Goal: Task Accomplishment & Management: Complete application form

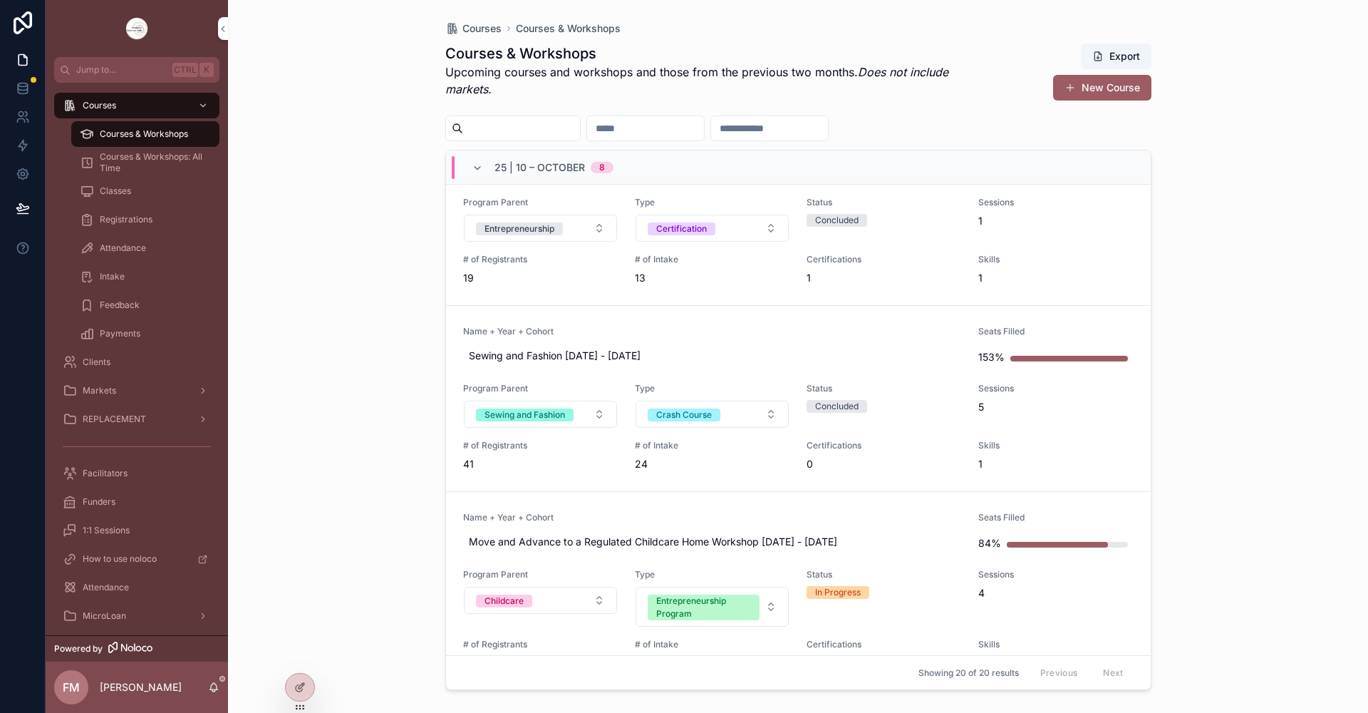
scroll to position [499, 0]
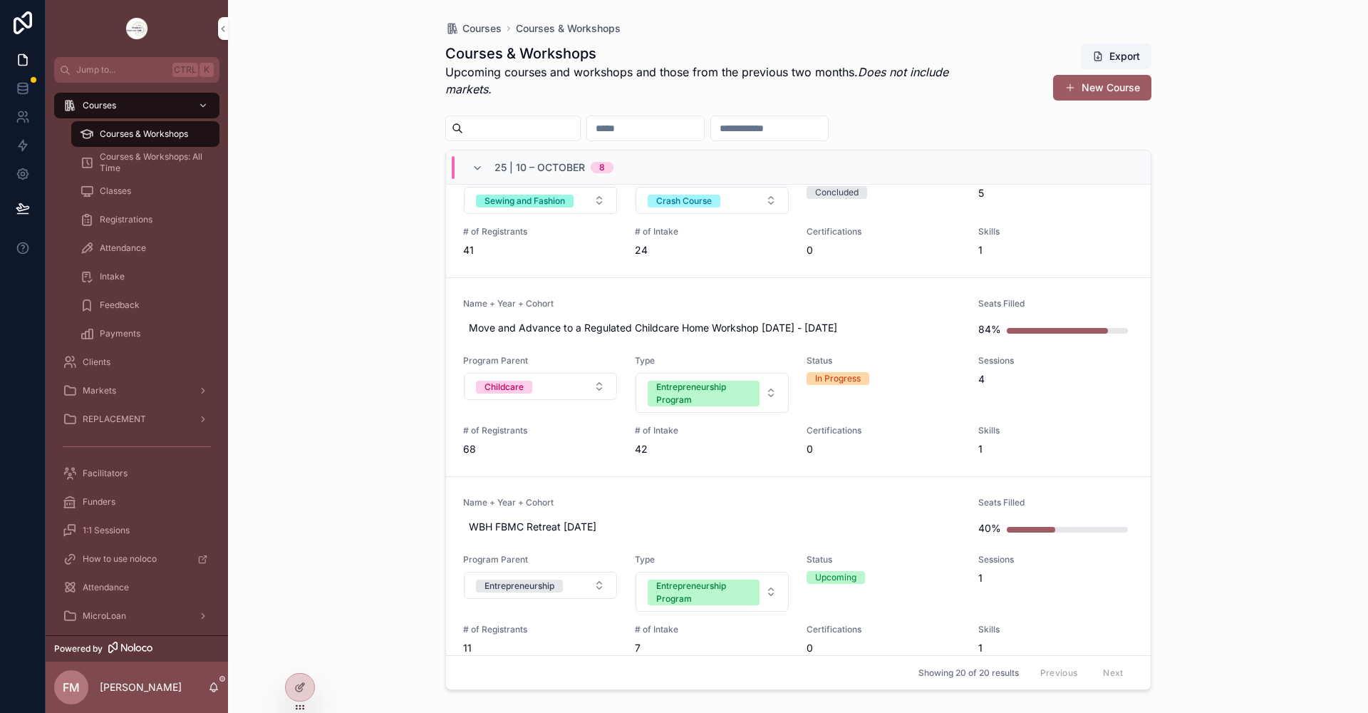
click at [787, 496] on link "Name + Year + Cohort WBH FBMC Retreat [DATE] Seats Filled 40% Program Parent En…" at bounding box center [798, 576] width 705 height 199
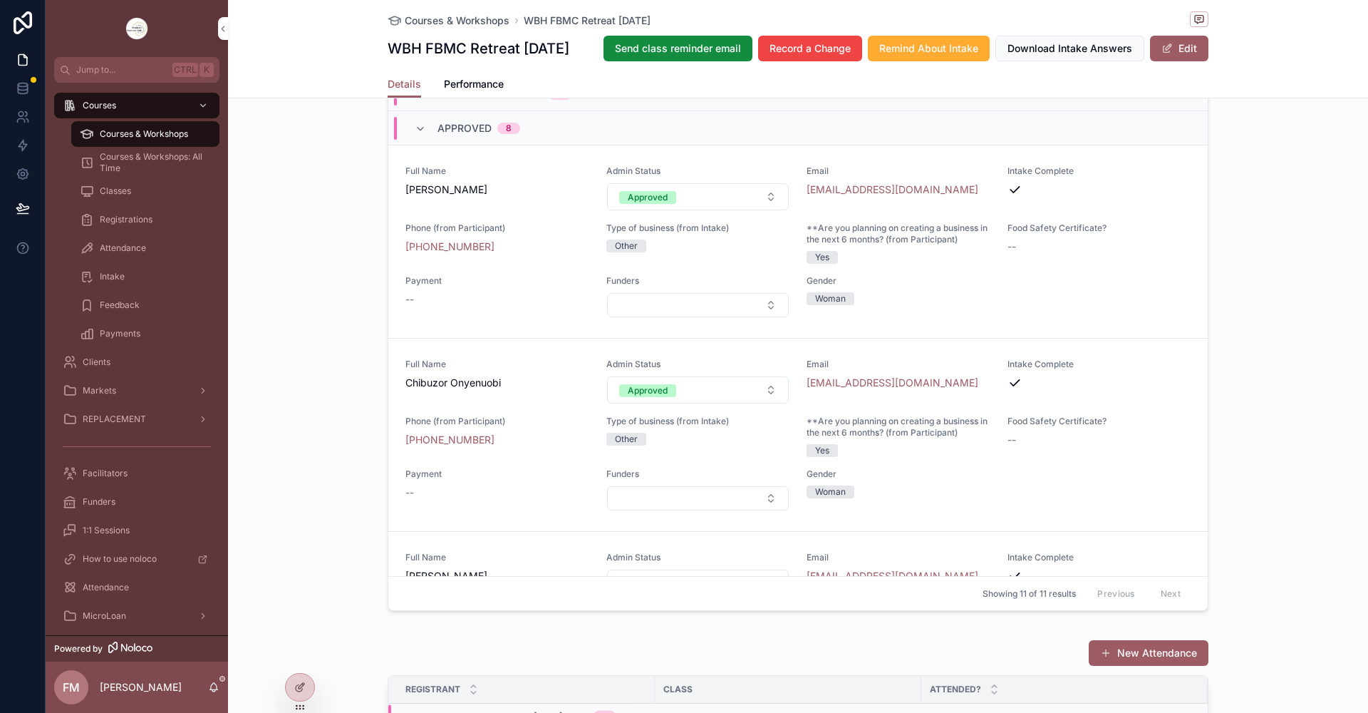
scroll to position [1069, 0]
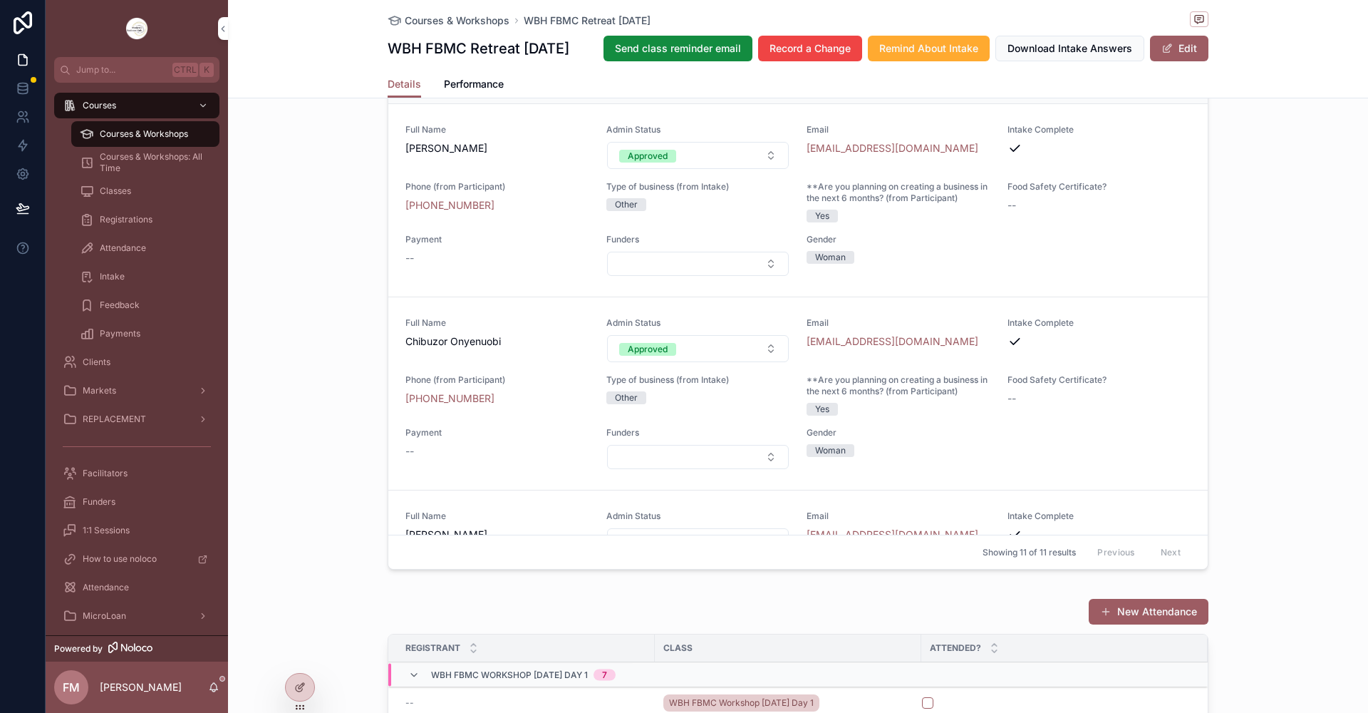
click at [418, 93] on icon "scrollable content" at bounding box center [420, 87] width 11 height 11
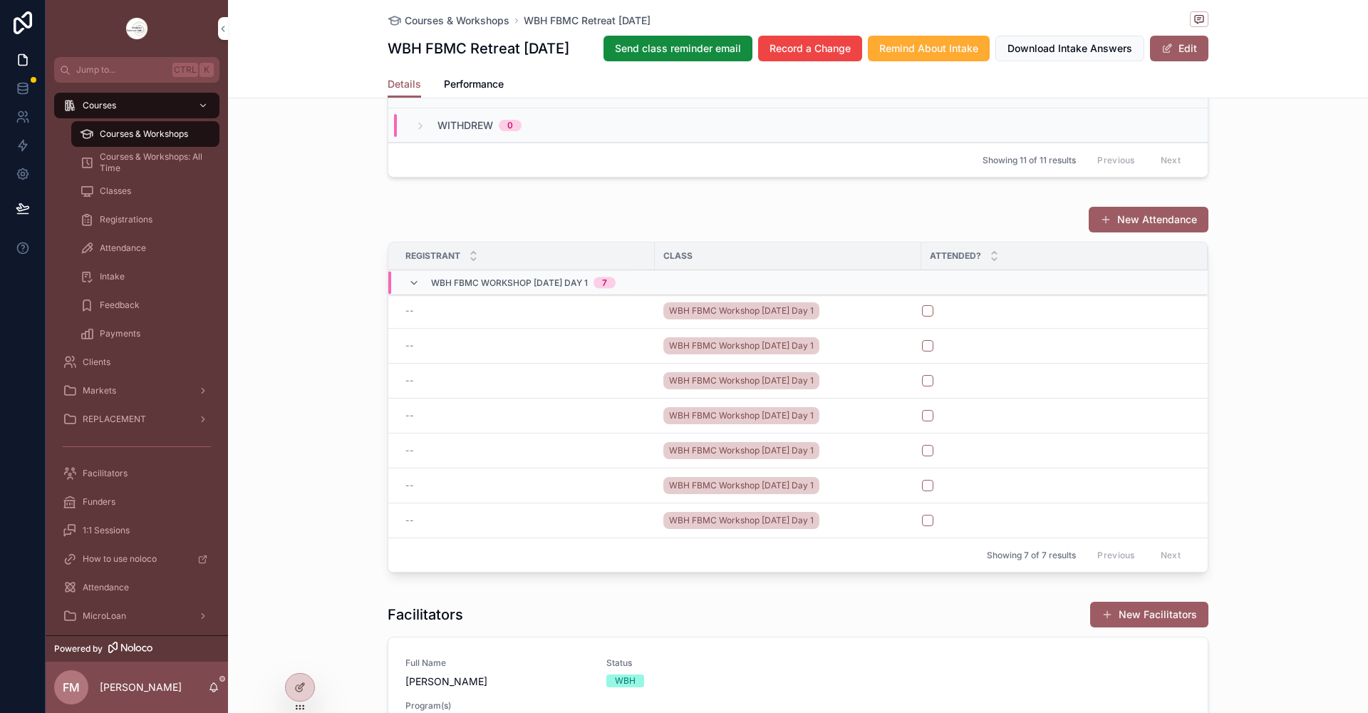
scroll to position [1354, 0]
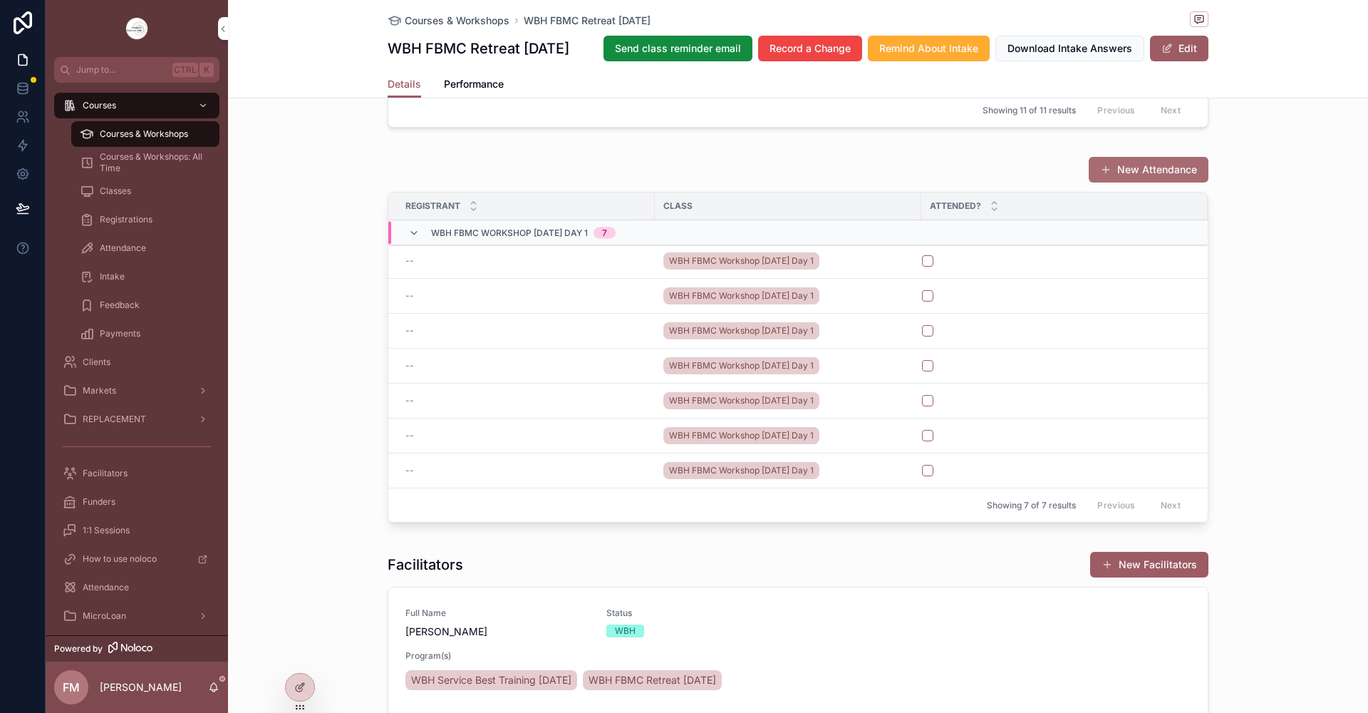
click at [1173, 182] on button "New Attendance" at bounding box center [1149, 170] width 120 height 26
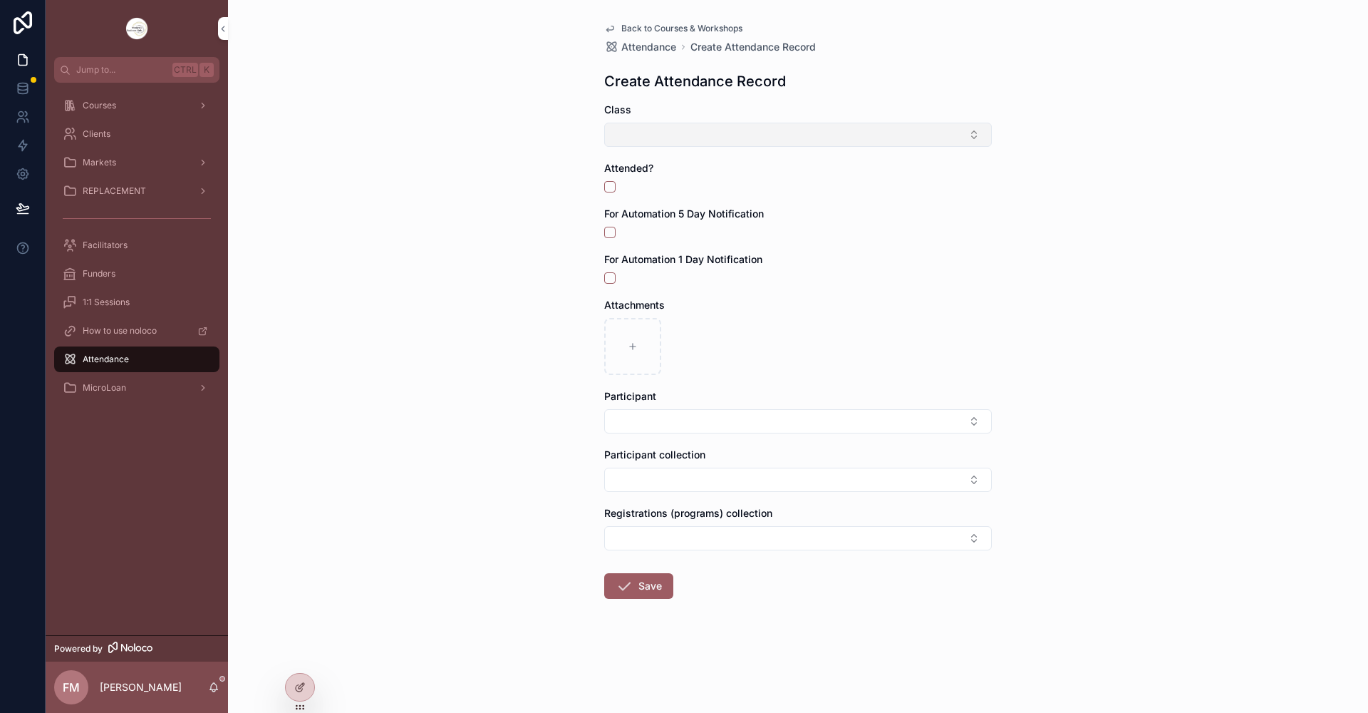
click at [641, 136] on button "Select Button" at bounding box center [798, 135] width 388 height 24
type input "****"
click at [790, 198] on span "WBH FBMC Workshop [DATE] Day 1" at bounding box center [789, 191] width 169 height 14
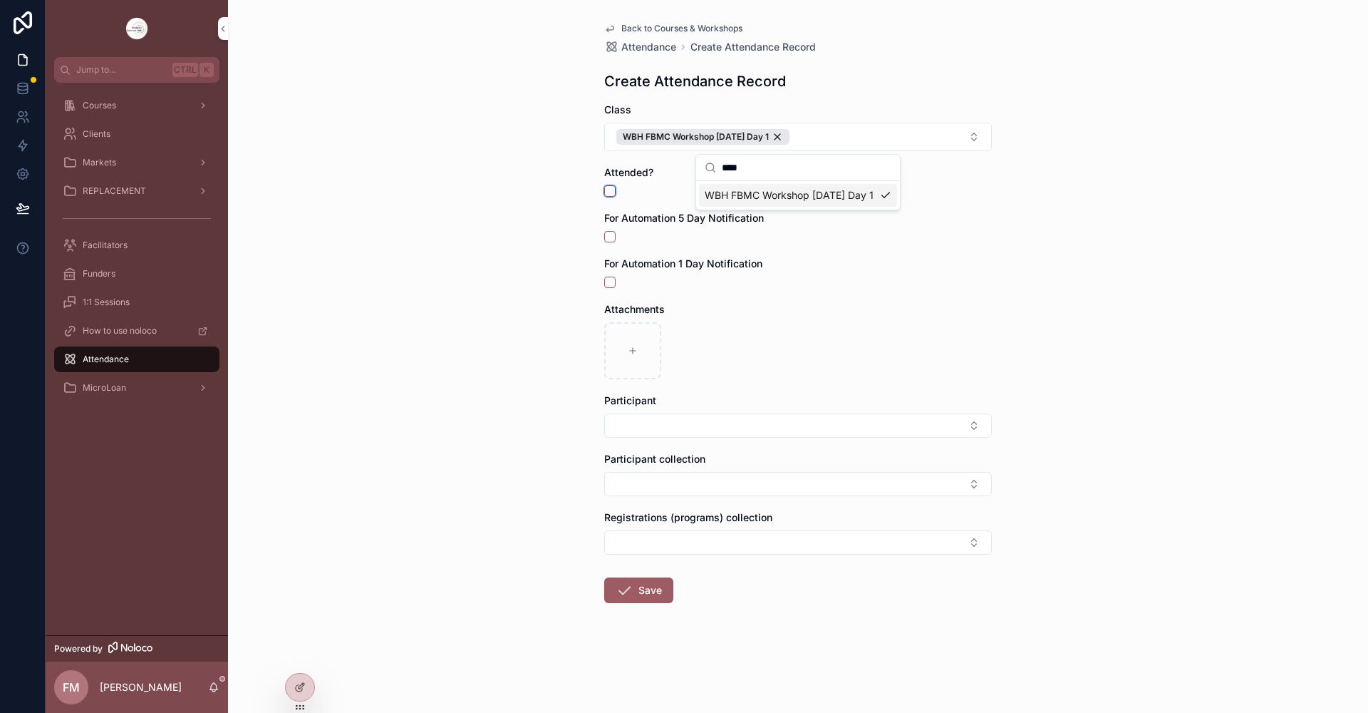
click at [611, 188] on button "scrollable content" at bounding box center [609, 190] width 11 height 11
click at [626, 408] on div "Participant" at bounding box center [798, 415] width 388 height 44
click at [624, 425] on button "Select Button" at bounding box center [798, 425] width 388 height 24
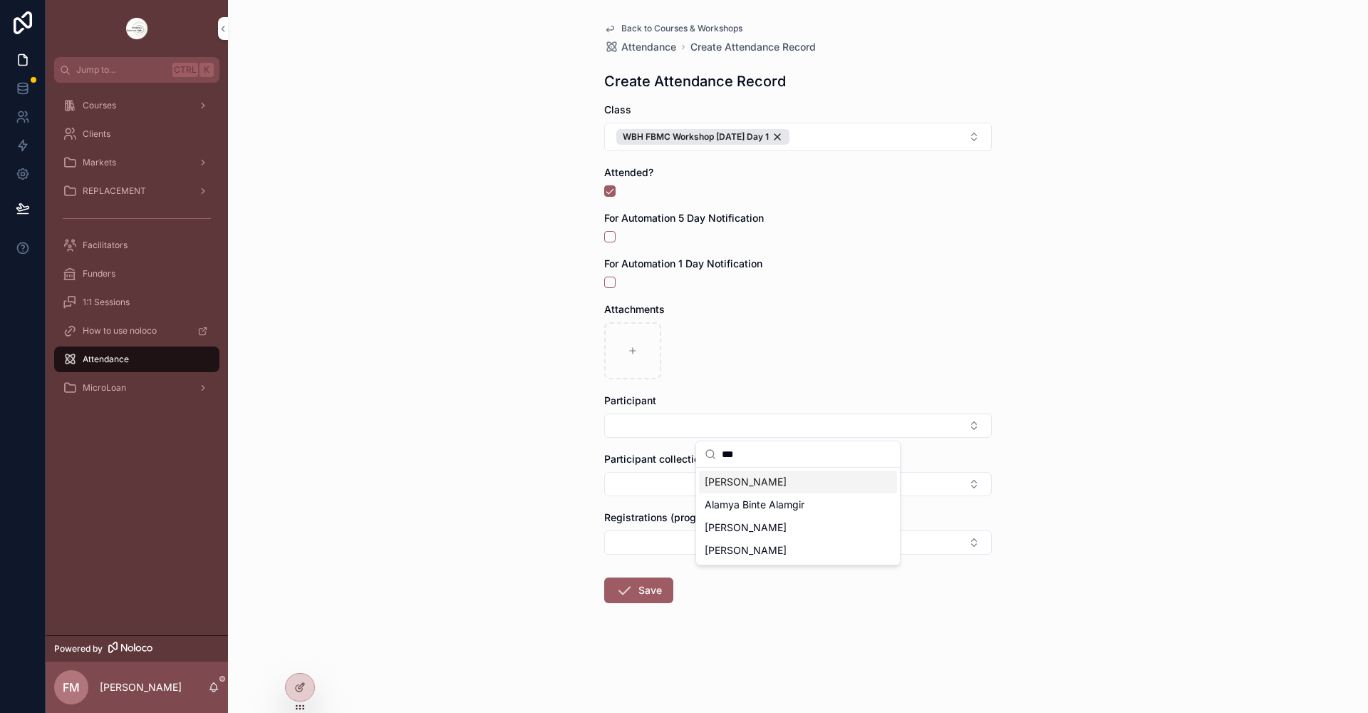
type input "***"
click at [830, 480] on div "[PERSON_NAME]" at bounding box center [798, 481] width 198 height 23
click at [671, 556] on button "Select Button" at bounding box center [798, 547] width 388 height 24
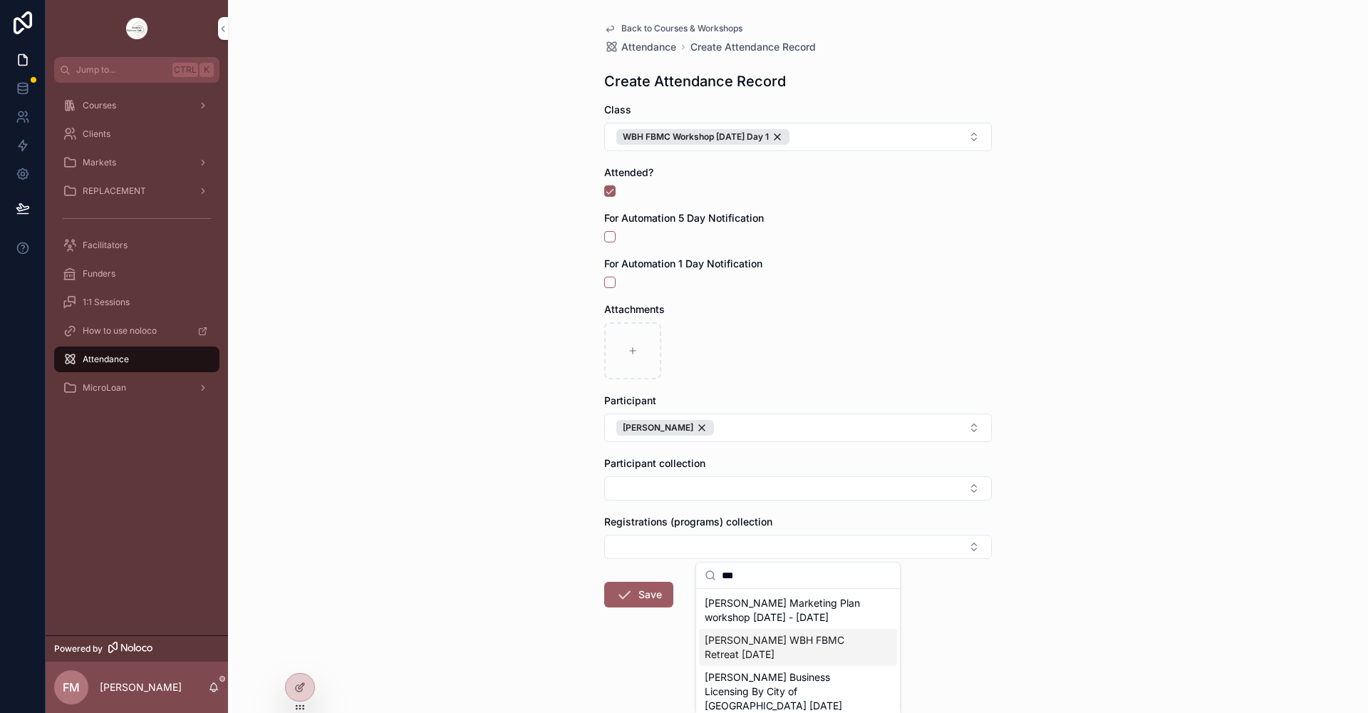
type input "***"
click at [798, 647] on span "[PERSON_NAME] WBH FBMC Retreat [DATE]" at bounding box center [790, 647] width 170 height 29
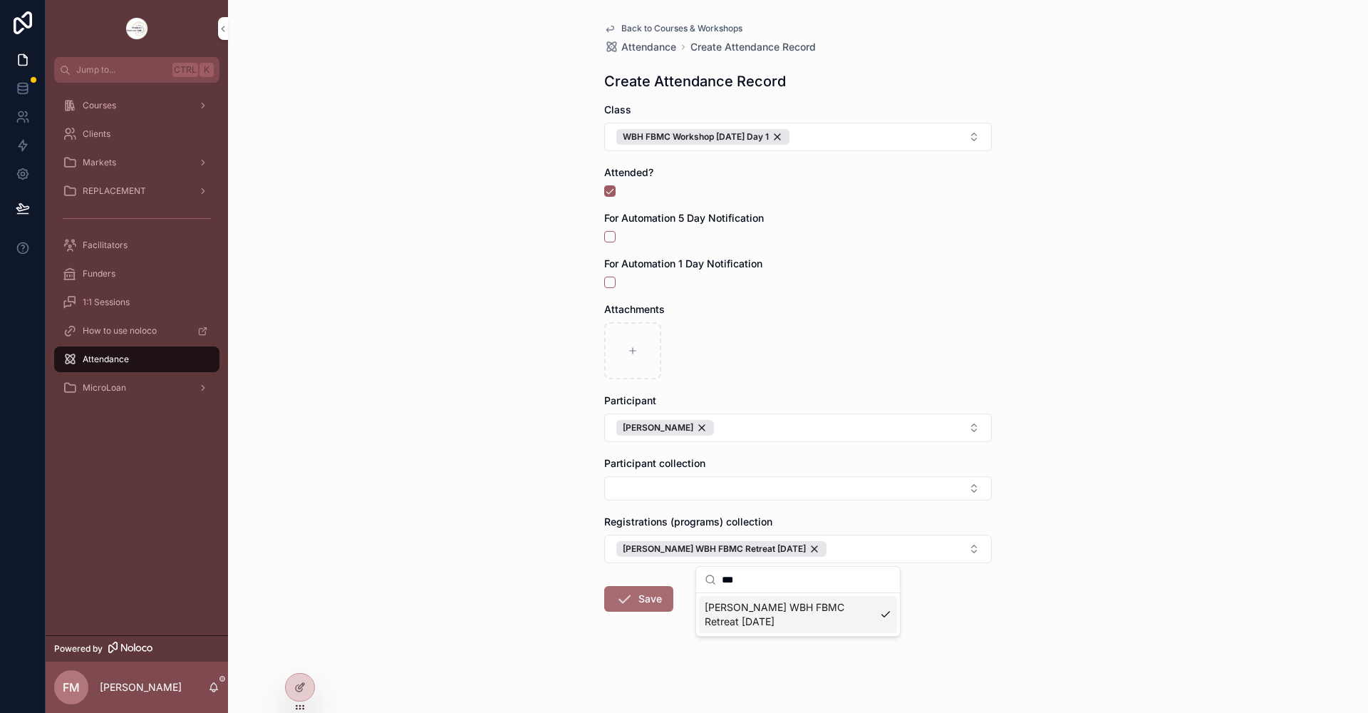
click at [665, 606] on button "Save" at bounding box center [638, 599] width 69 height 26
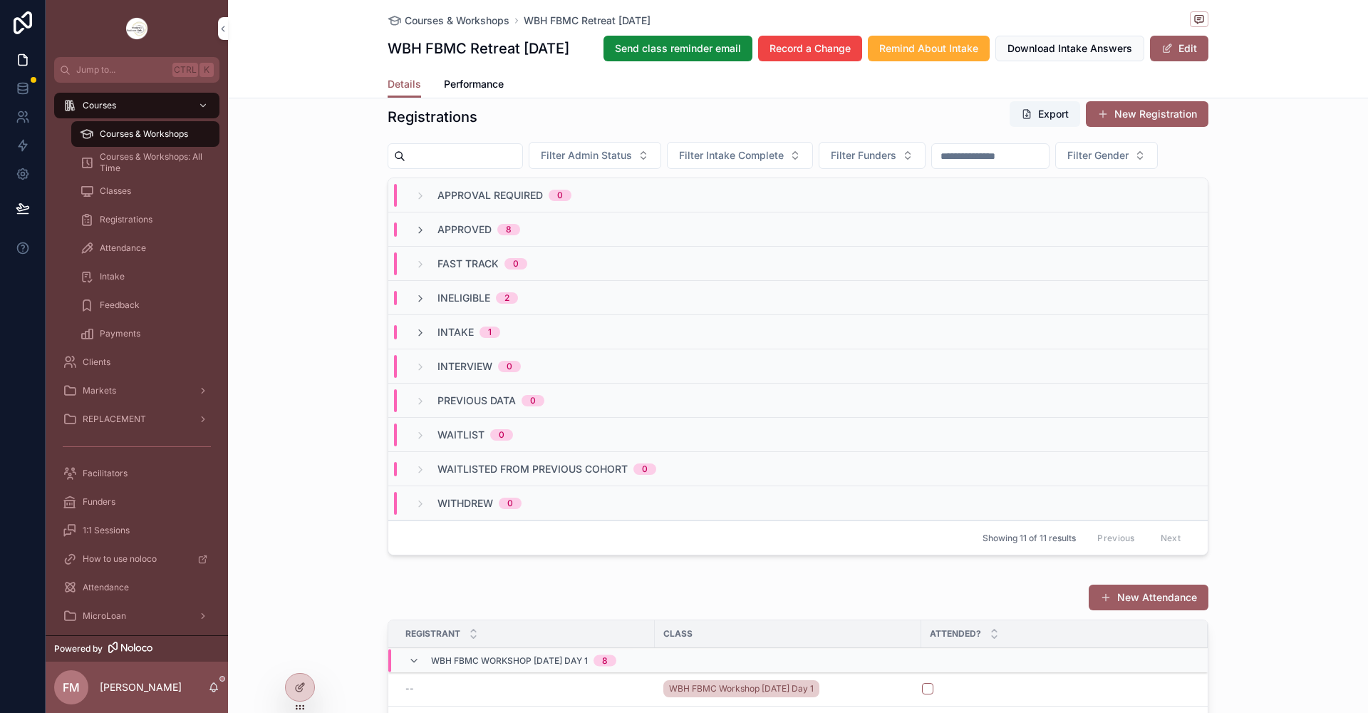
scroll to position [1212, 0]
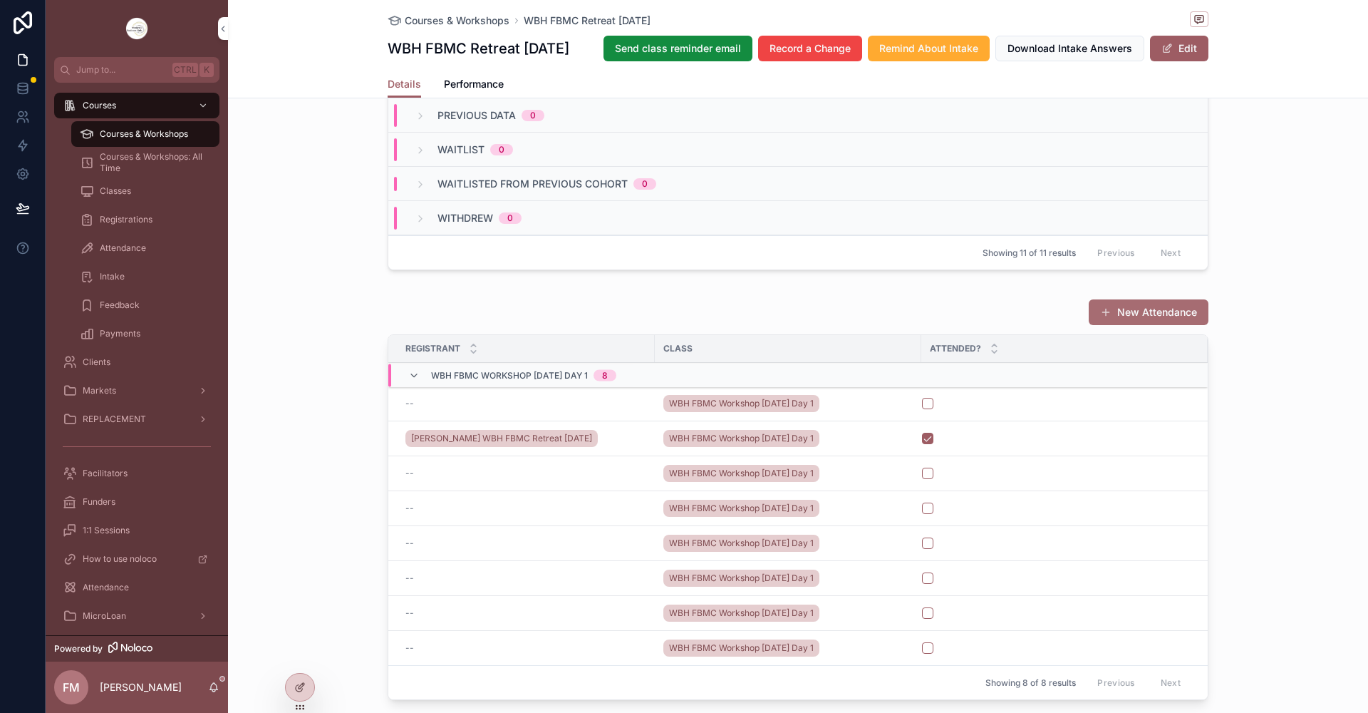
click at [1110, 325] on button "New Attendance" at bounding box center [1149, 312] width 120 height 26
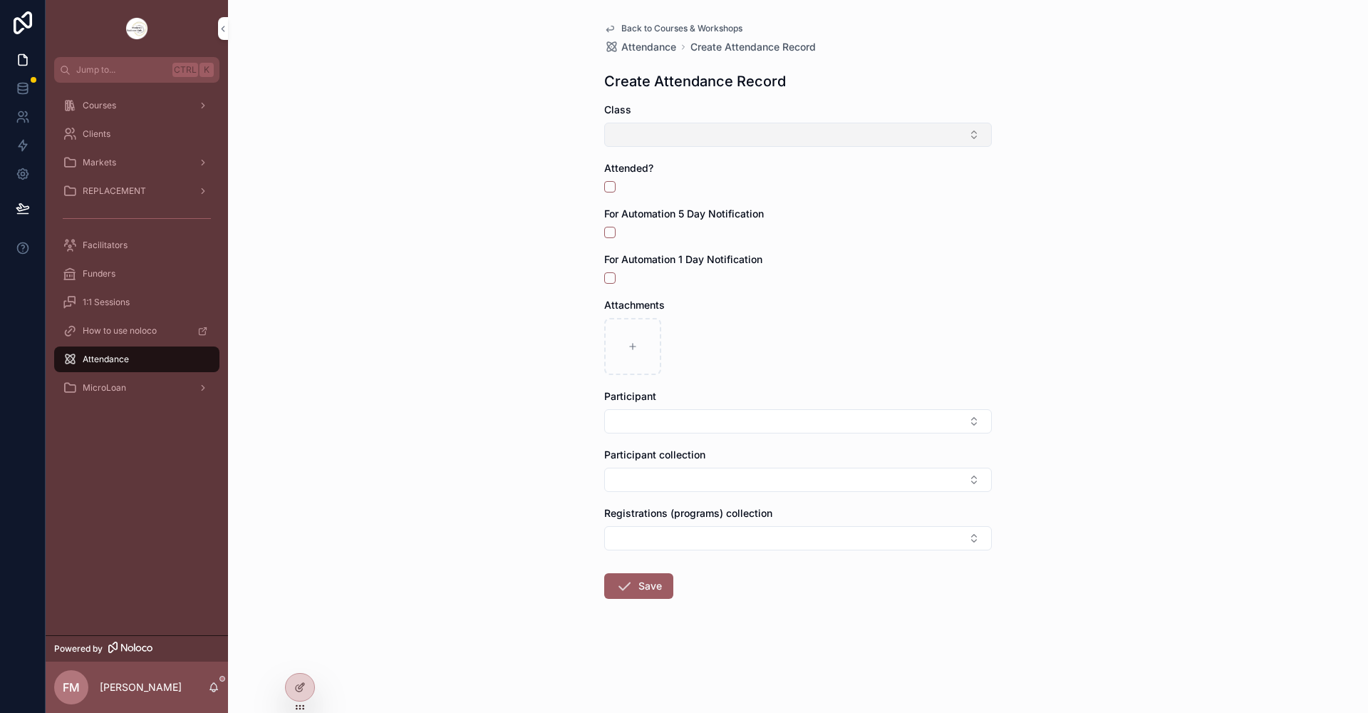
click at [673, 129] on button "Select Button" at bounding box center [798, 135] width 388 height 24
type input "****"
click at [830, 198] on span "WBH FBMC Workshop [DATE] Day 1" at bounding box center [789, 191] width 169 height 14
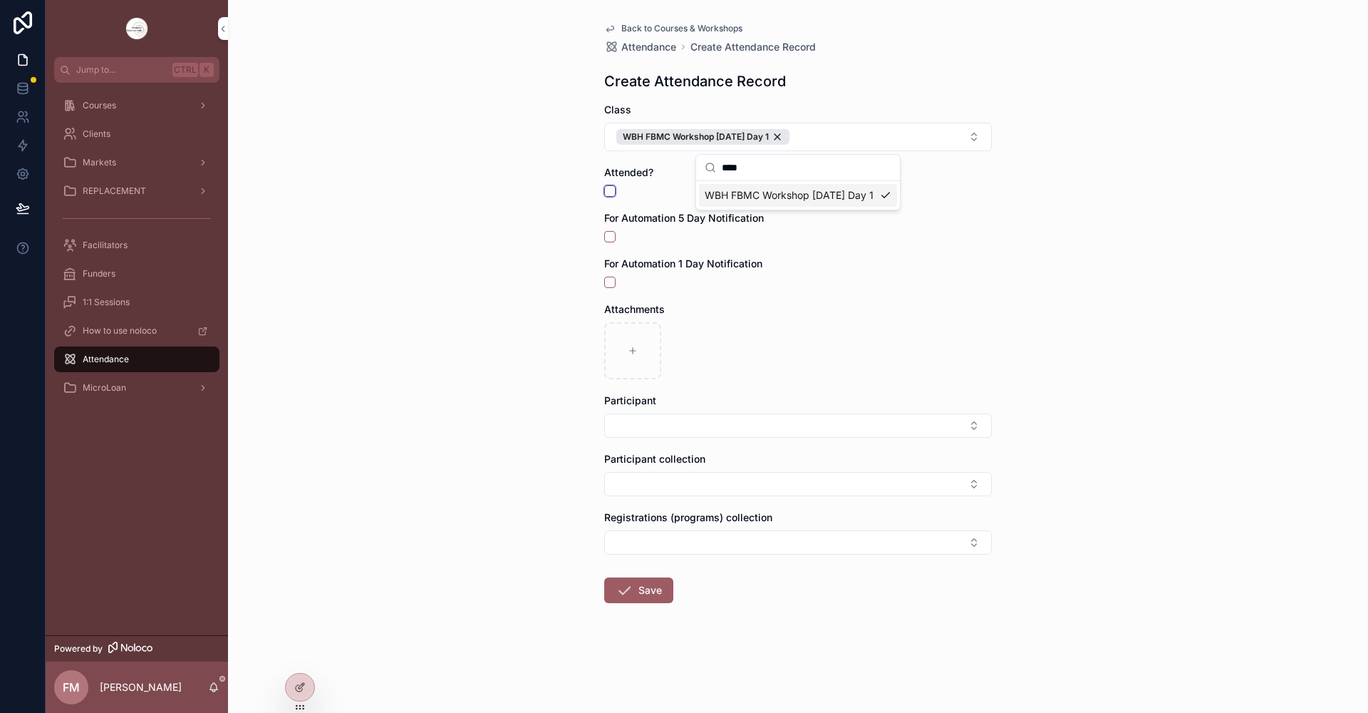
click at [612, 188] on button "scrollable content" at bounding box center [609, 190] width 11 height 11
click at [682, 423] on button "Select Button" at bounding box center [798, 425] width 388 height 24
type input "****"
click at [825, 480] on div "[PERSON_NAME]" at bounding box center [798, 481] width 198 height 23
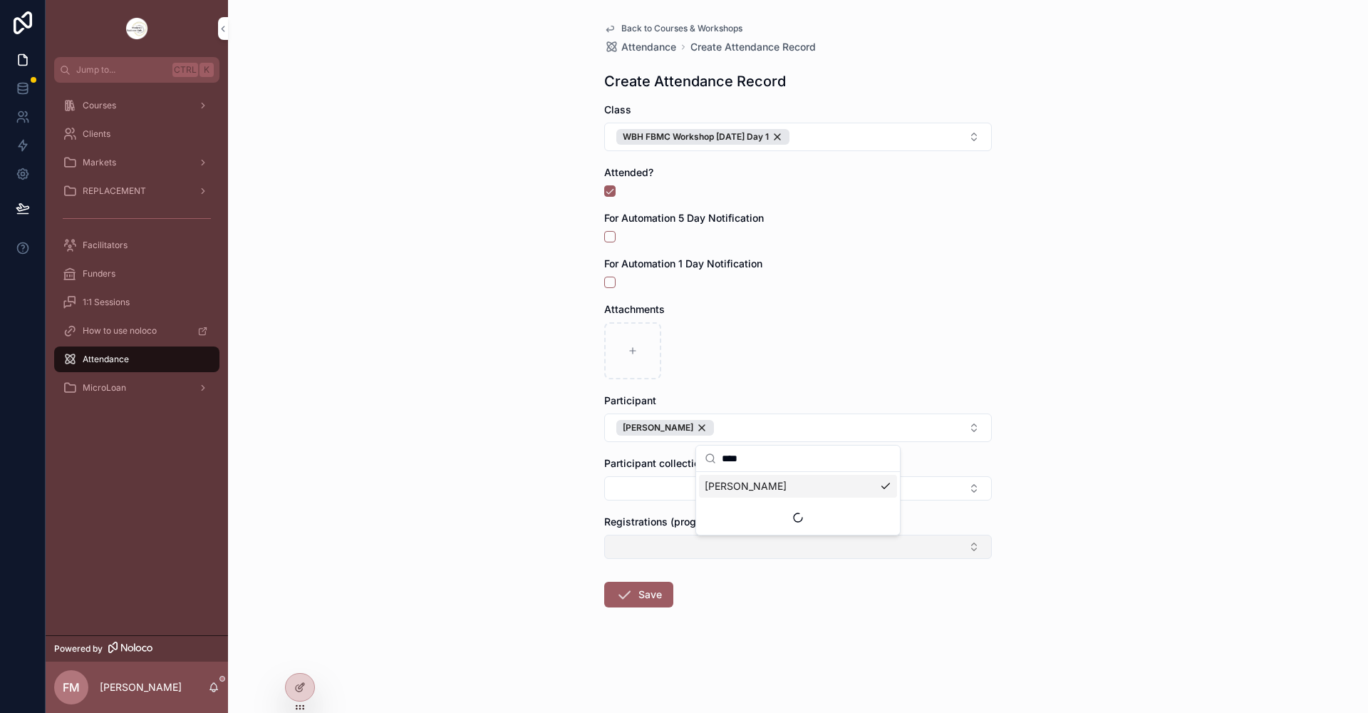
click at [661, 542] on button "Select Button" at bounding box center [798, 547] width 388 height 24
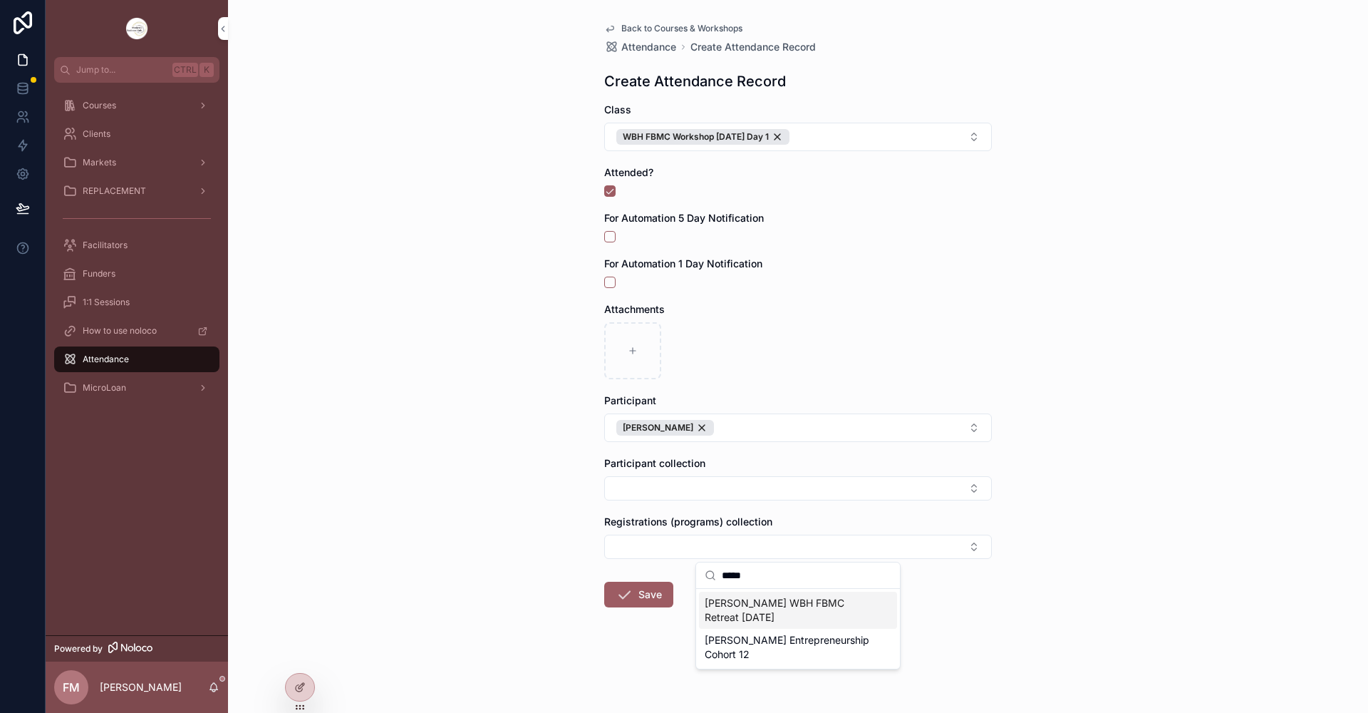
type input "*****"
click at [791, 616] on span "[PERSON_NAME] WBH FBMC Retreat [DATE]" at bounding box center [790, 610] width 170 height 29
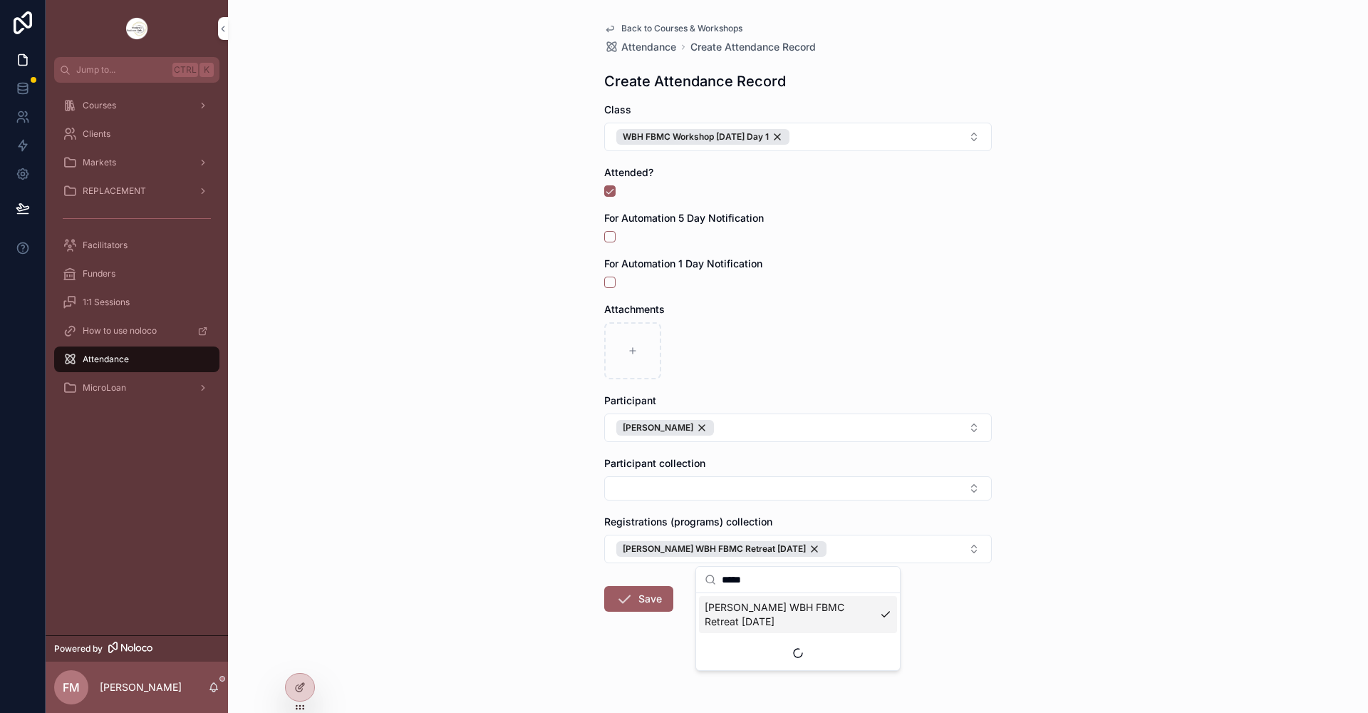
click at [616, 656] on form "Class WBH FBMC Workshop [DATE] Day 1 Attended? For Automation 5 Day Notificatio…" at bounding box center [798, 403] width 388 height 600
click at [651, 602] on button "Save" at bounding box center [638, 599] width 69 height 26
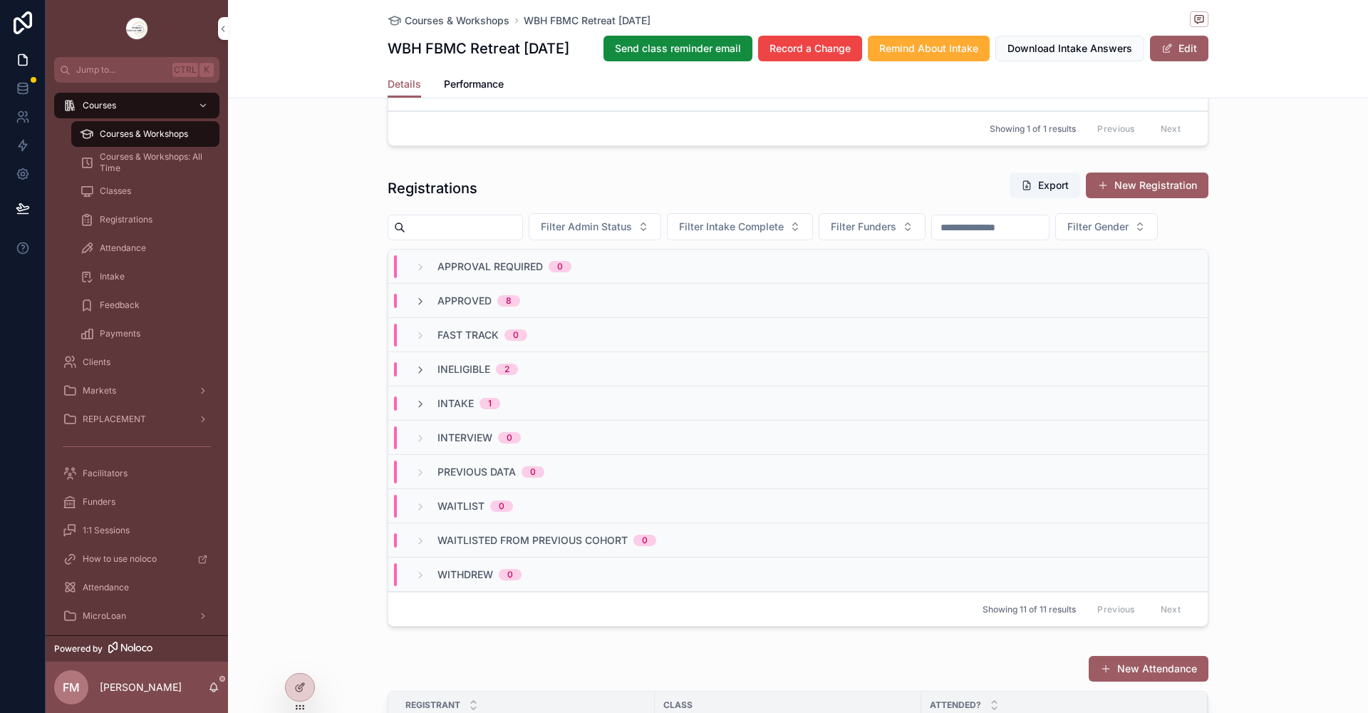
scroll to position [1140, 0]
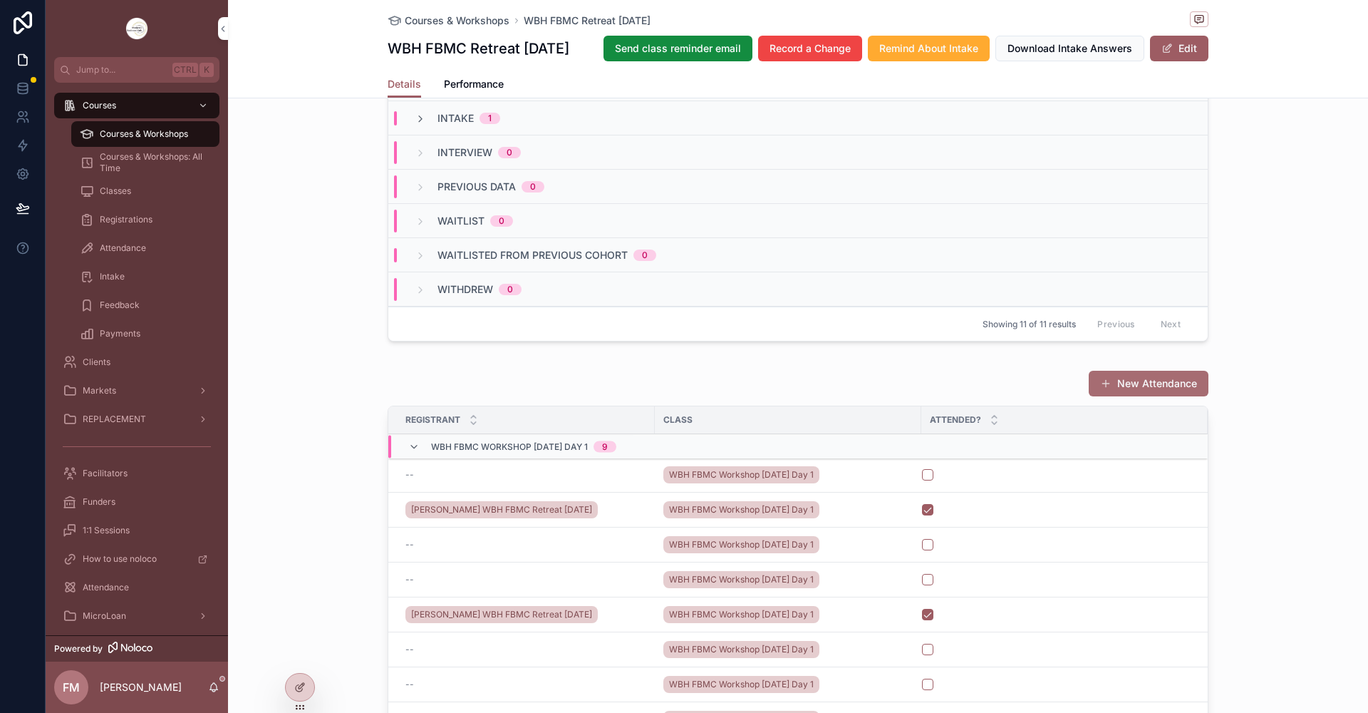
click at [1157, 396] on button "New Attendance" at bounding box center [1149, 384] width 120 height 26
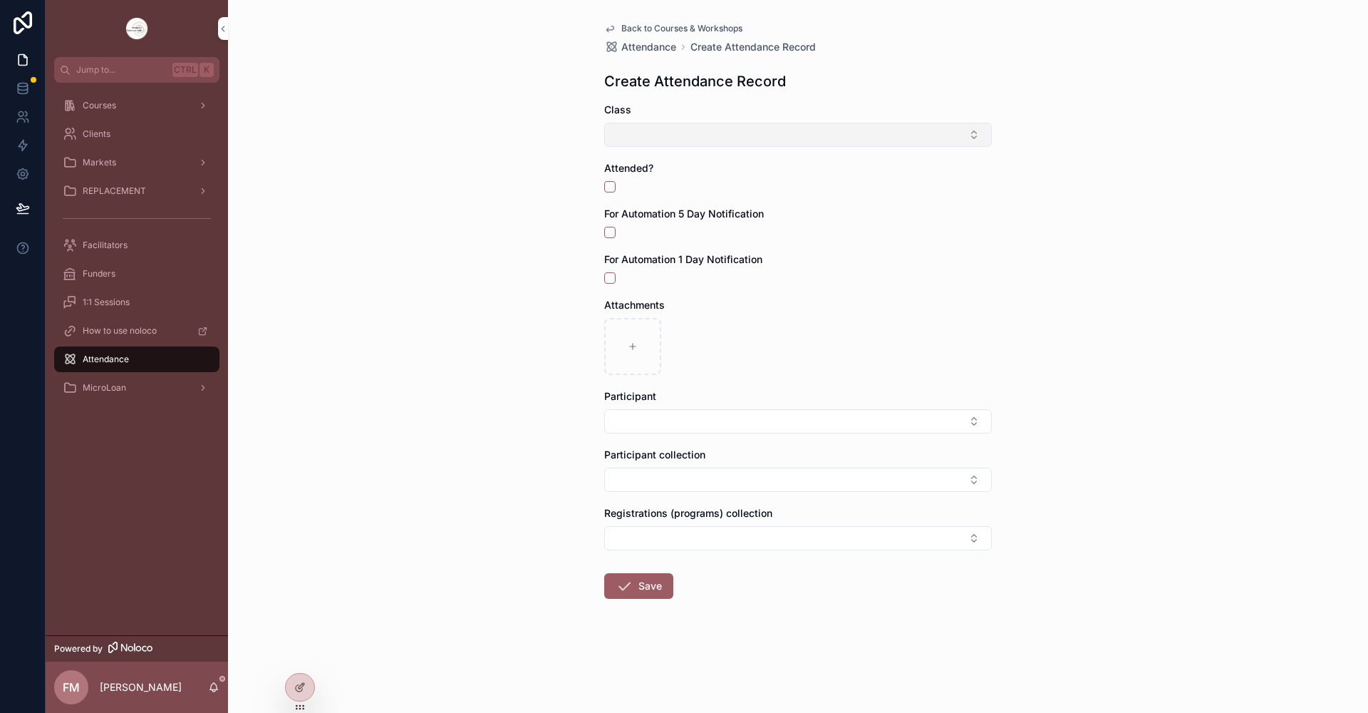
click at [671, 134] on button "Select Button" at bounding box center [798, 135] width 388 height 24
type input "****"
click at [727, 192] on span "WBH FBMC Workshop [DATE] Day 1" at bounding box center [789, 191] width 169 height 14
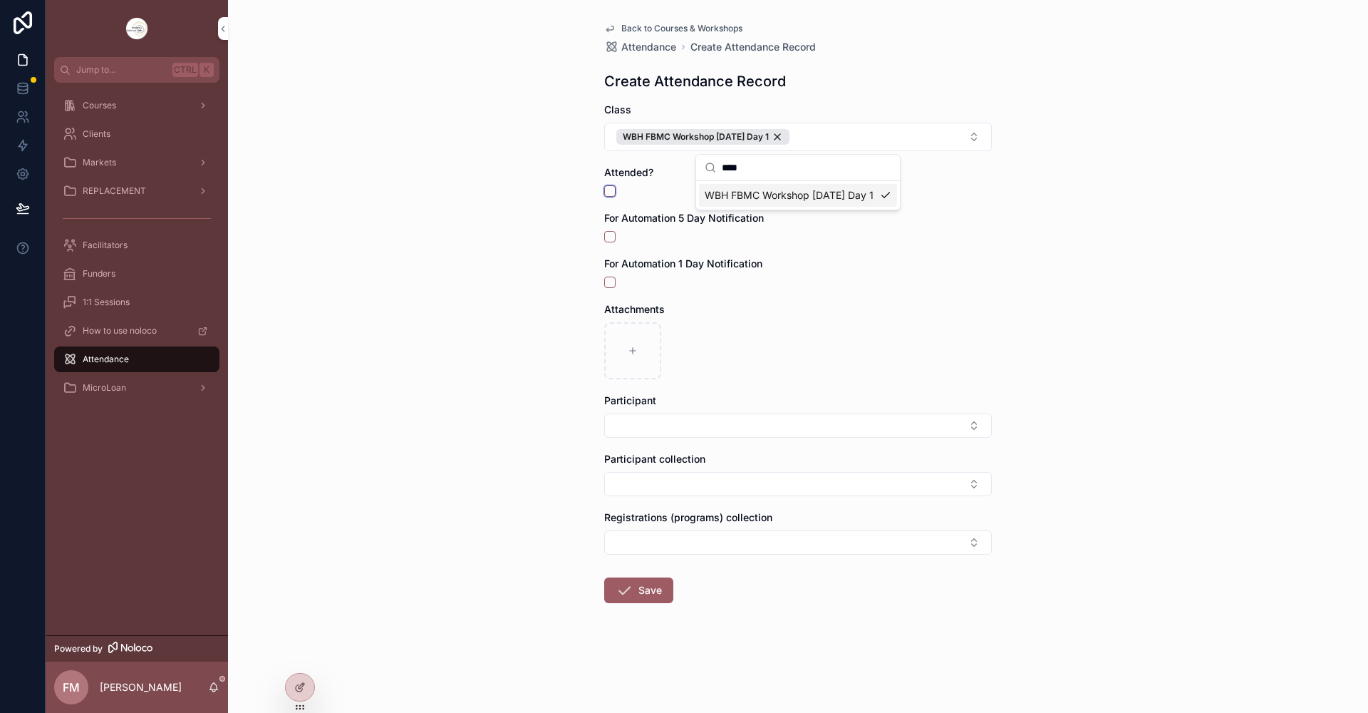
click at [609, 189] on button "scrollable content" at bounding box center [609, 190] width 11 height 11
click at [661, 430] on button "Select Button" at bounding box center [798, 425] width 388 height 24
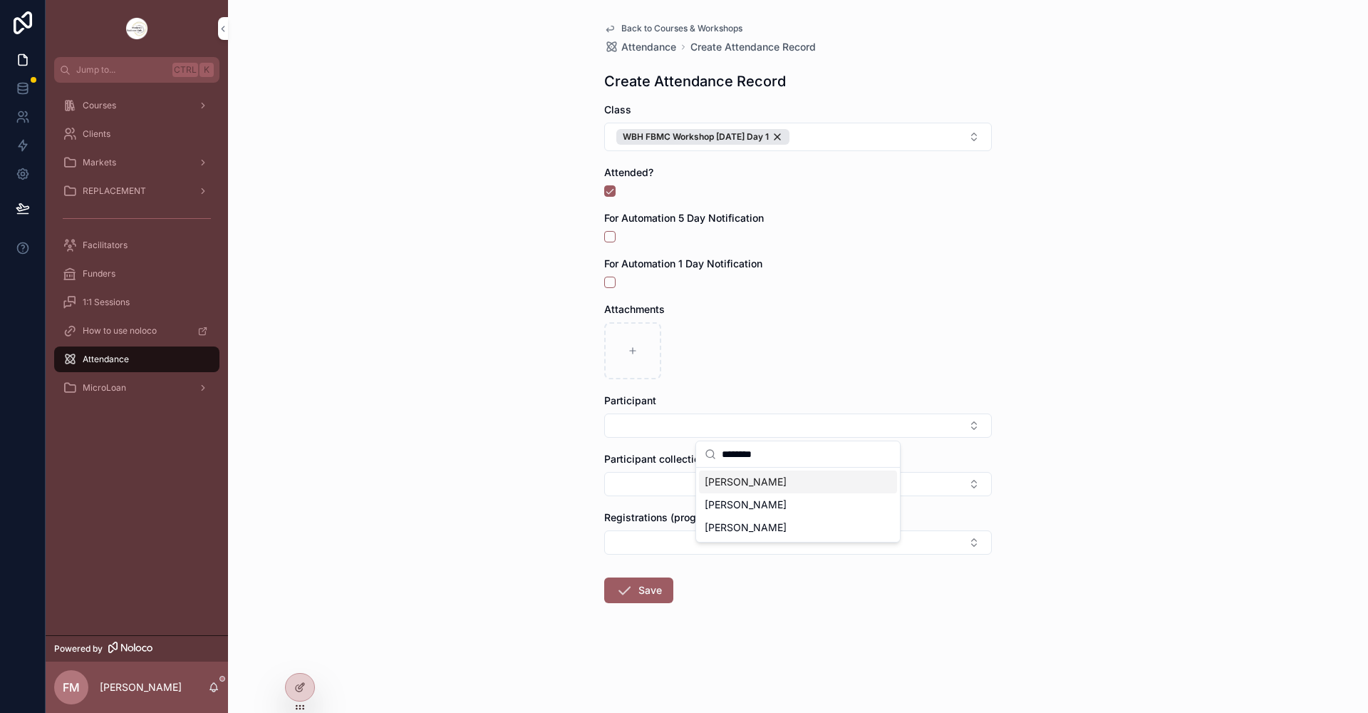
type input "********"
click at [818, 487] on div "[PERSON_NAME]" at bounding box center [798, 481] width 198 height 23
click at [705, 553] on button "Select Button" at bounding box center [798, 547] width 388 height 24
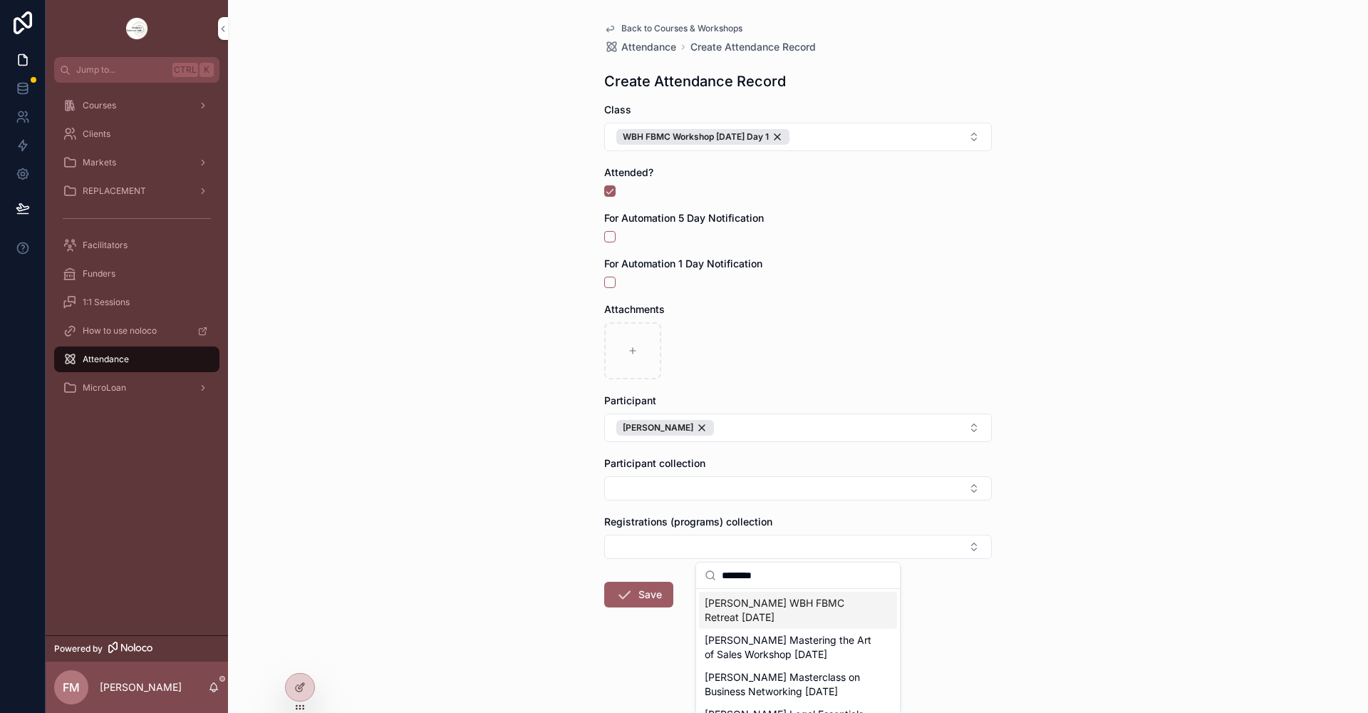
type input "********"
click at [824, 609] on span "[PERSON_NAME] WBH FBMC Retreat [DATE]" at bounding box center [790, 610] width 170 height 29
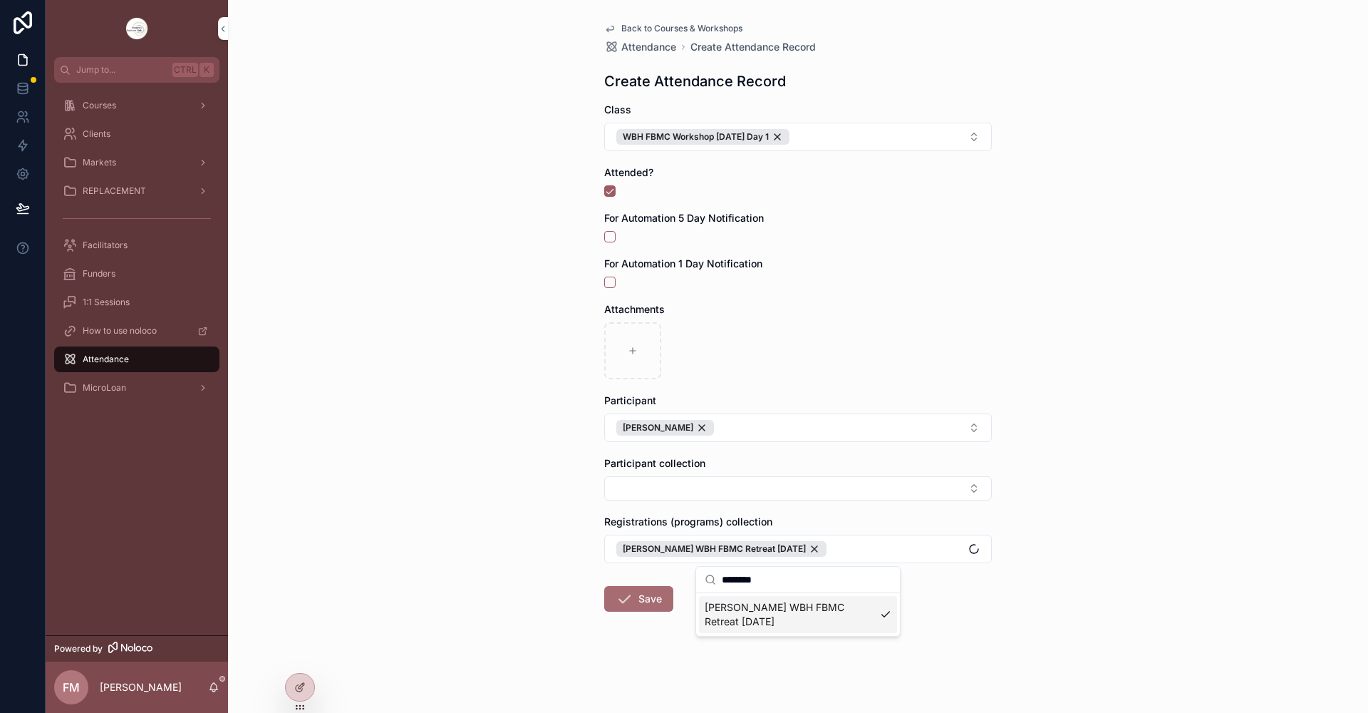
click at [659, 604] on button "Save" at bounding box center [638, 599] width 69 height 26
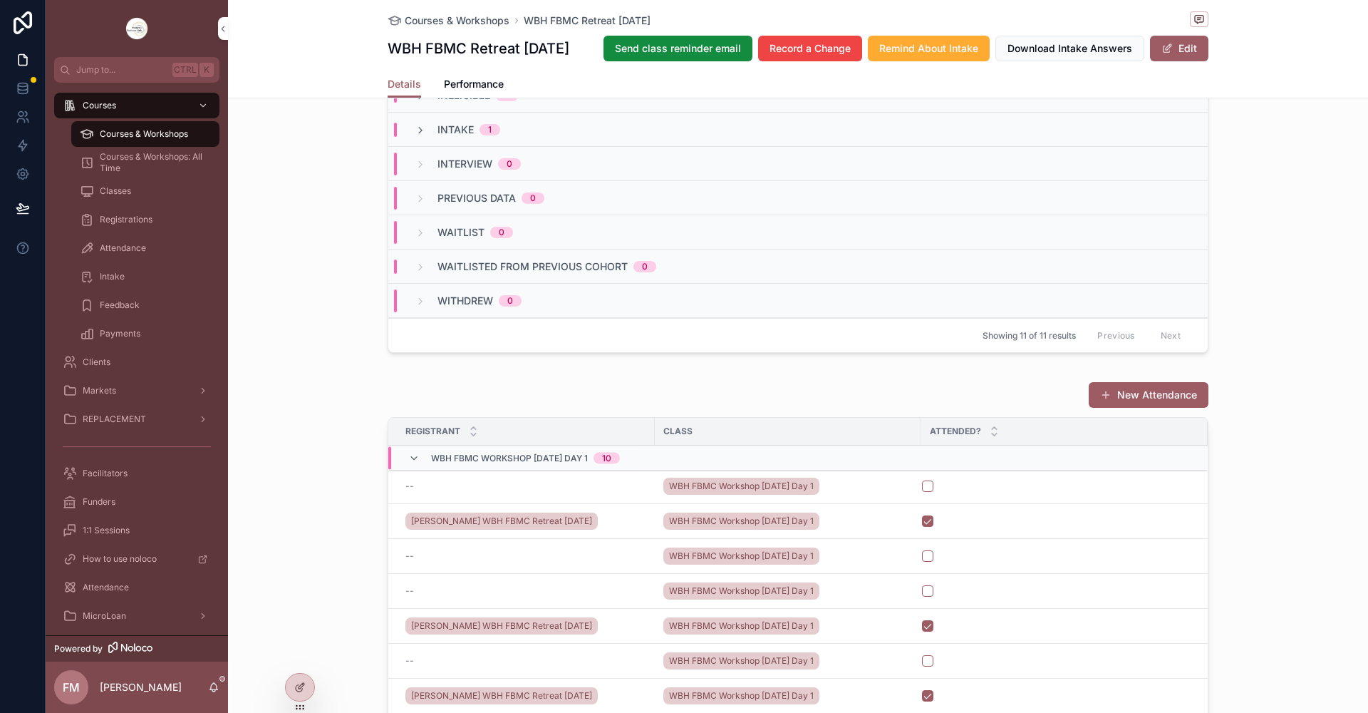
scroll to position [1140, 0]
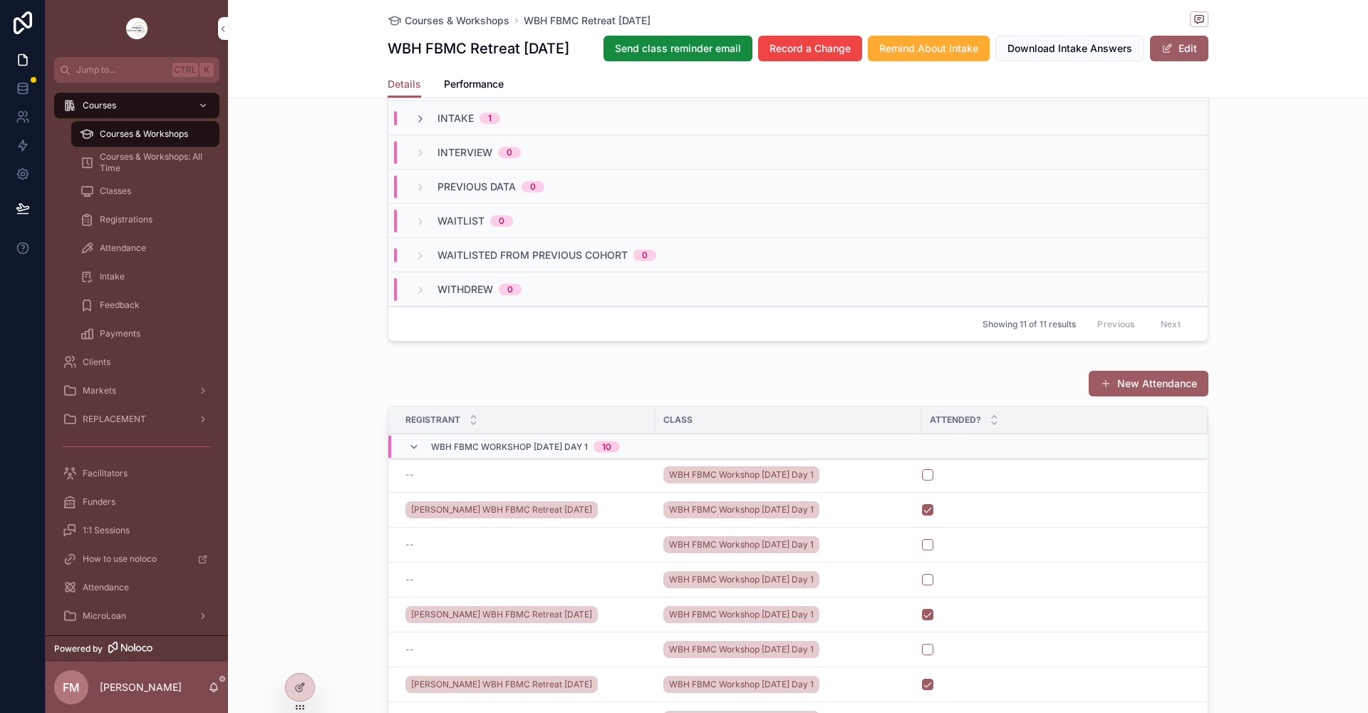
click at [1112, 397] on div "New Attendance" at bounding box center [1143, 383] width 131 height 27
click at [1115, 396] on button "New Attendance" at bounding box center [1149, 384] width 120 height 26
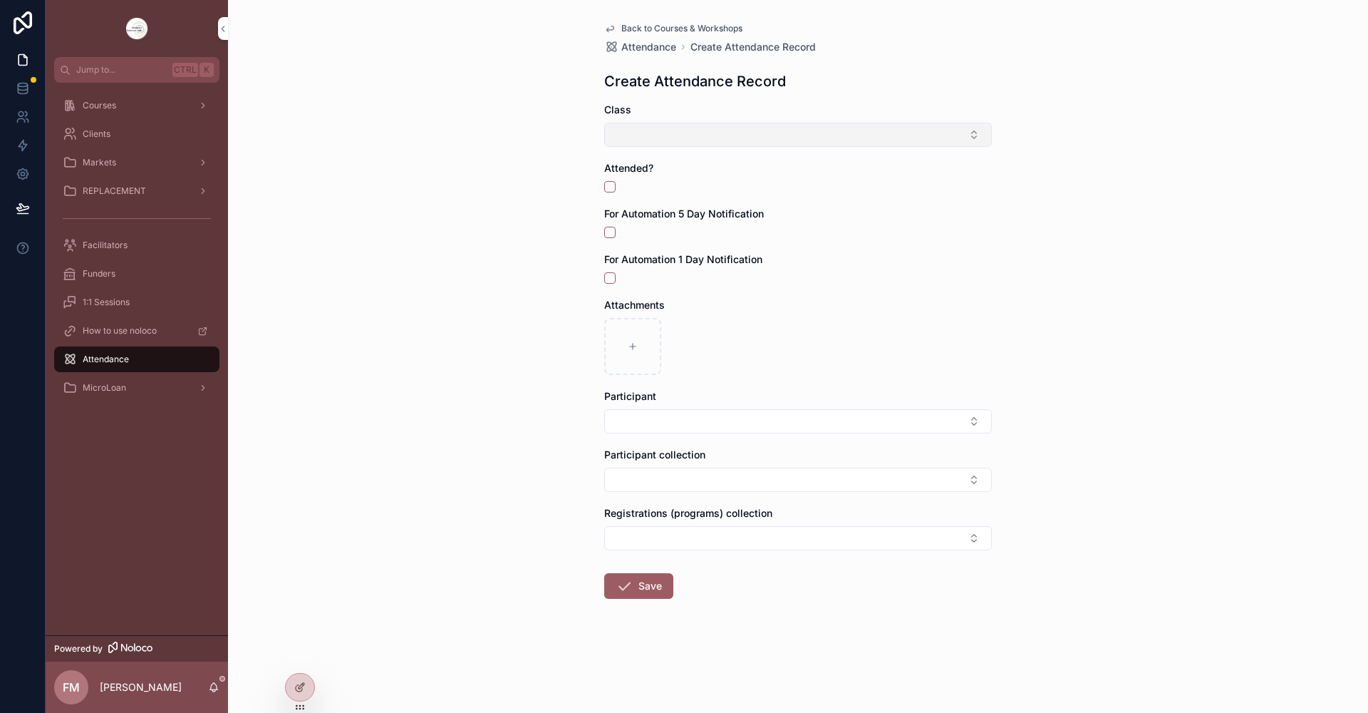
click at [770, 134] on button "Select Button" at bounding box center [798, 135] width 388 height 24
type input "****"
click at [812, 188] on span "WBH FBMC Workshop [DATE] Day 1" at bounding box center [789, 191] width 169 height 14
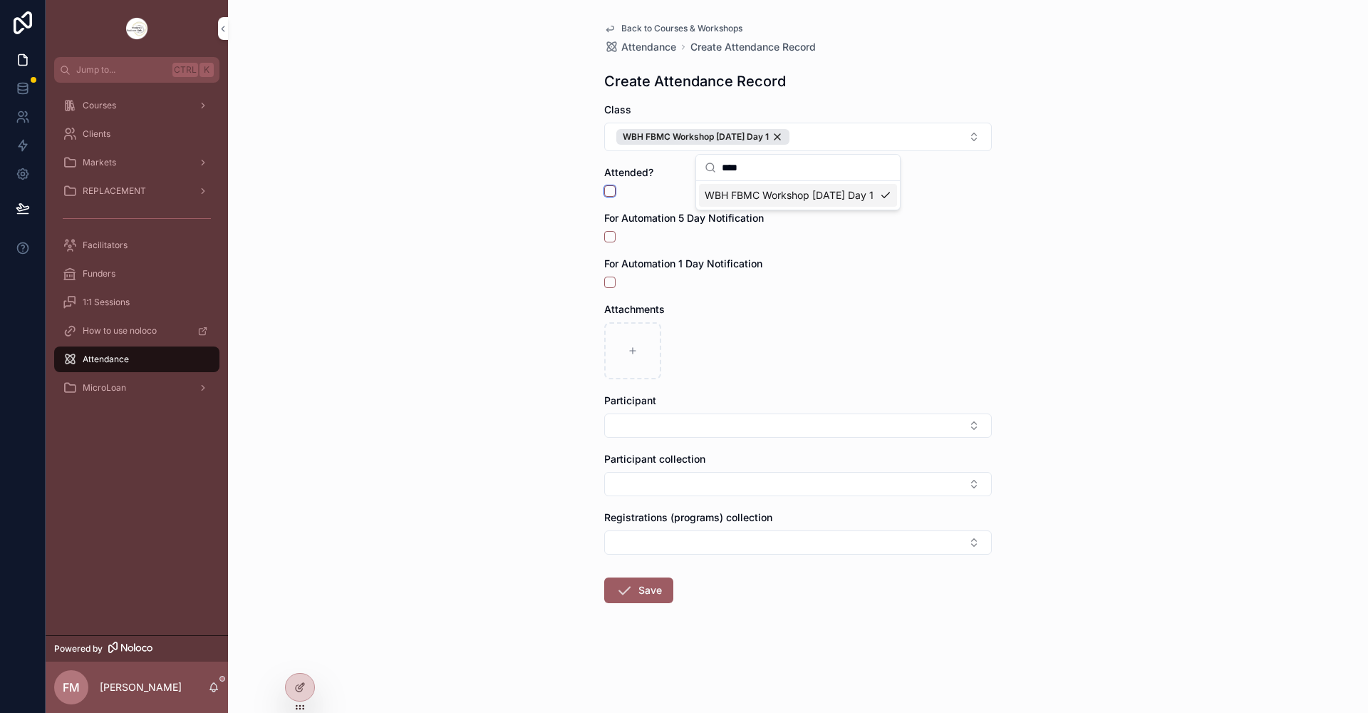
click at [611, 192] on button "scrollable content" at bounding box center [609, 190] width 11 height 11
click at [635, 420] on button "Select Button" at bounding box center [798, 425] width 388 height 24
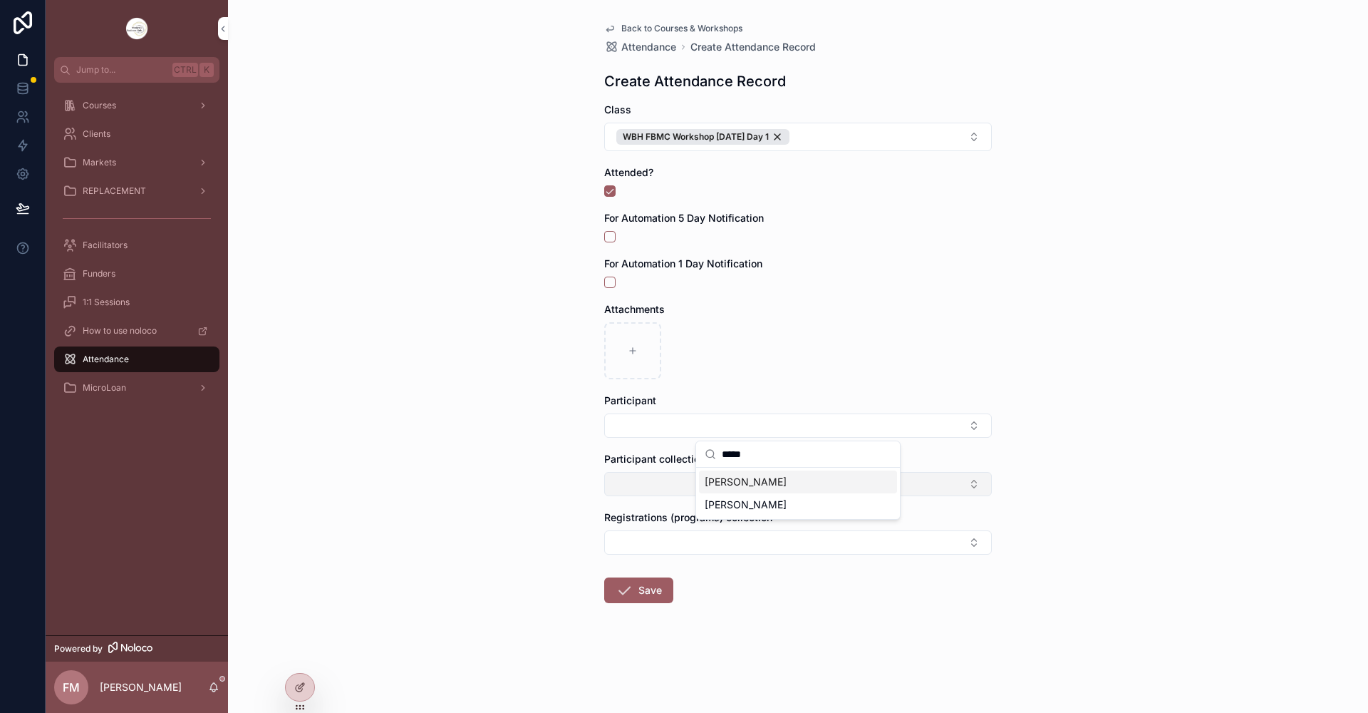
type input "*****"
click at [760, 484] on span "[PERSON_NAME]" at bounding box center [746, 482] width 82 height 14
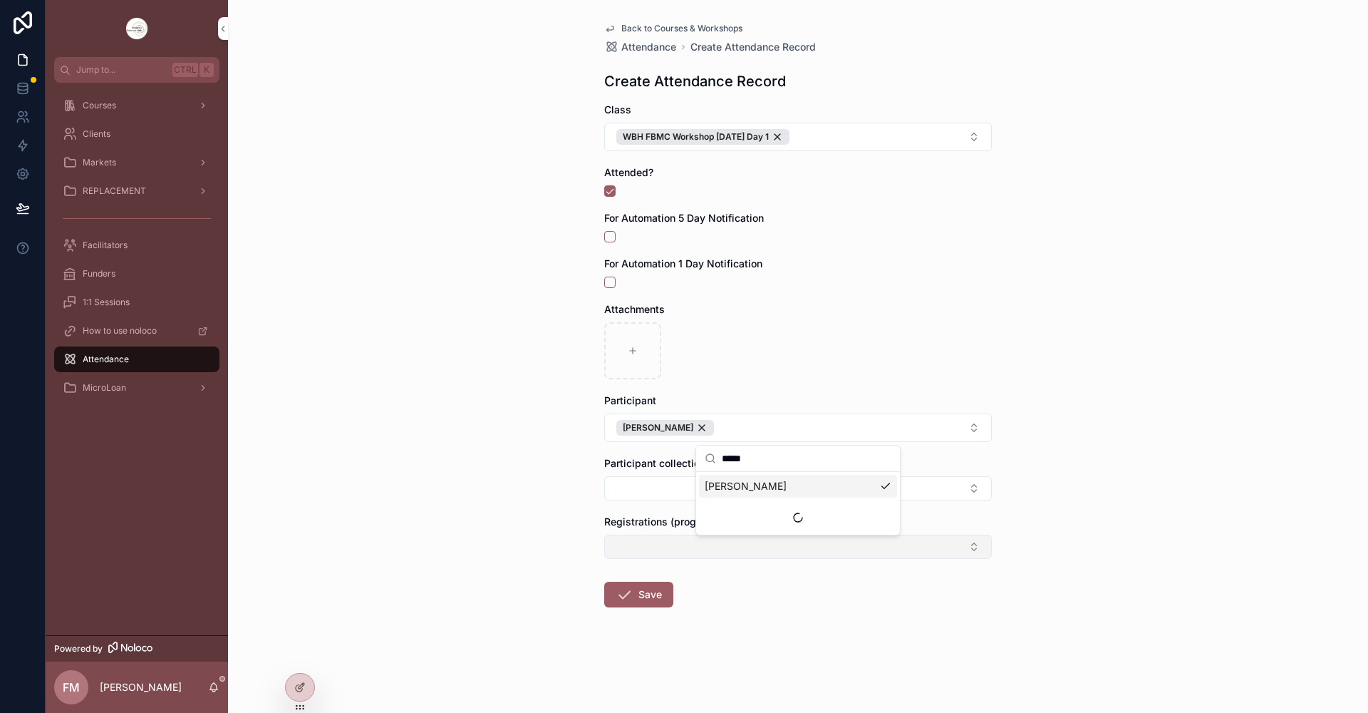
click at [652, 544] on button "Select Button" at bounding box center [798, 547] width 388 height 24
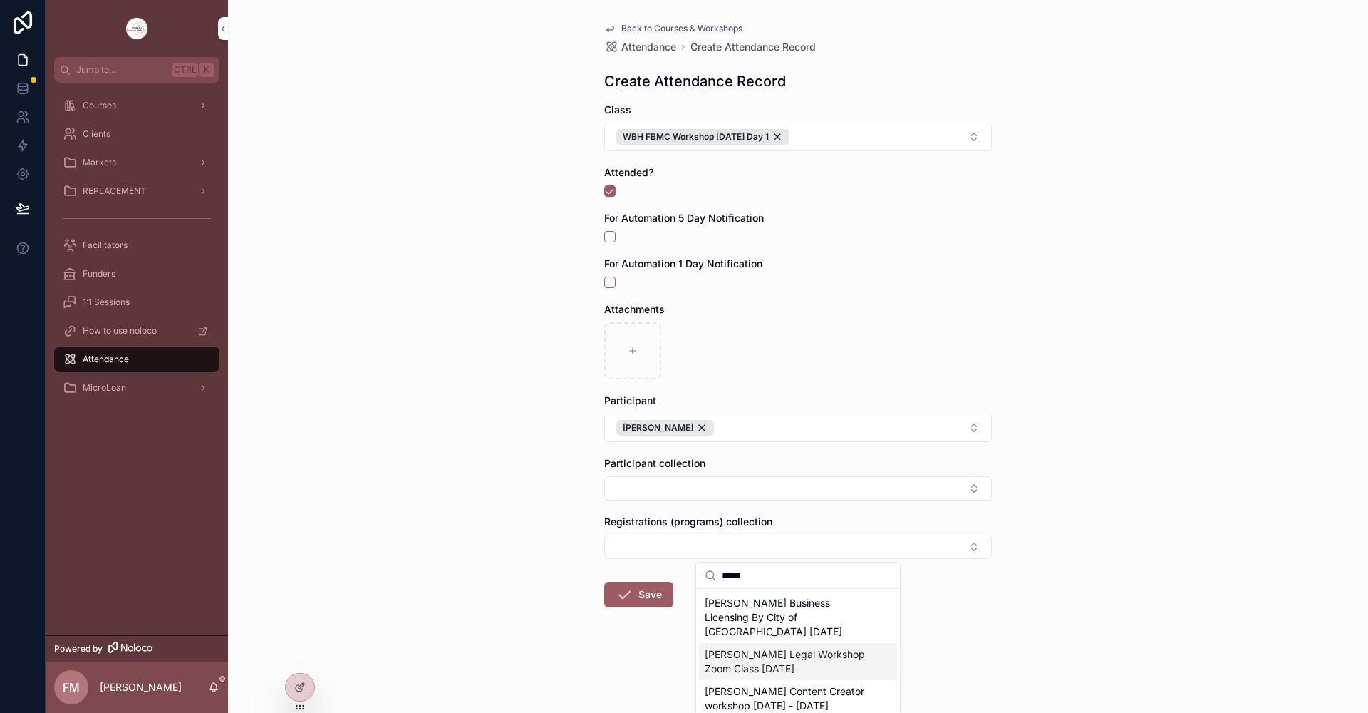
type input "*****"
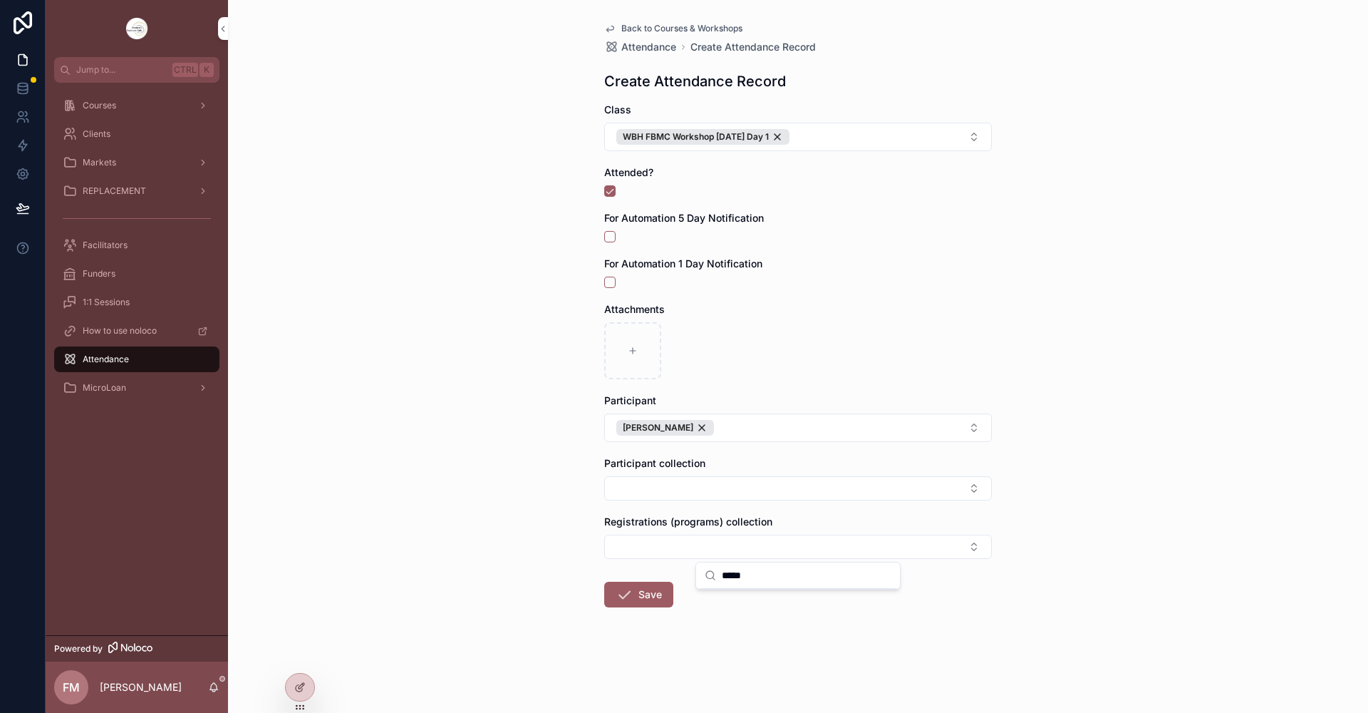
click at [1157, 535] on div "Back to Courses & Workshops Attendance Create Attendance Record Create Attendan…" at bounding box center [798, 356] width 1140 height 713
click at [791, 560] on form "Class WBH FBMC Workshop [DATE] Day 1 Attended? For Automation 5 Day Notificatio…" at bounding box center [798, 401] width 388 height 596
click at [788, 551] on button "Select Button" at bounding box center [798, 547] width 388 height 24
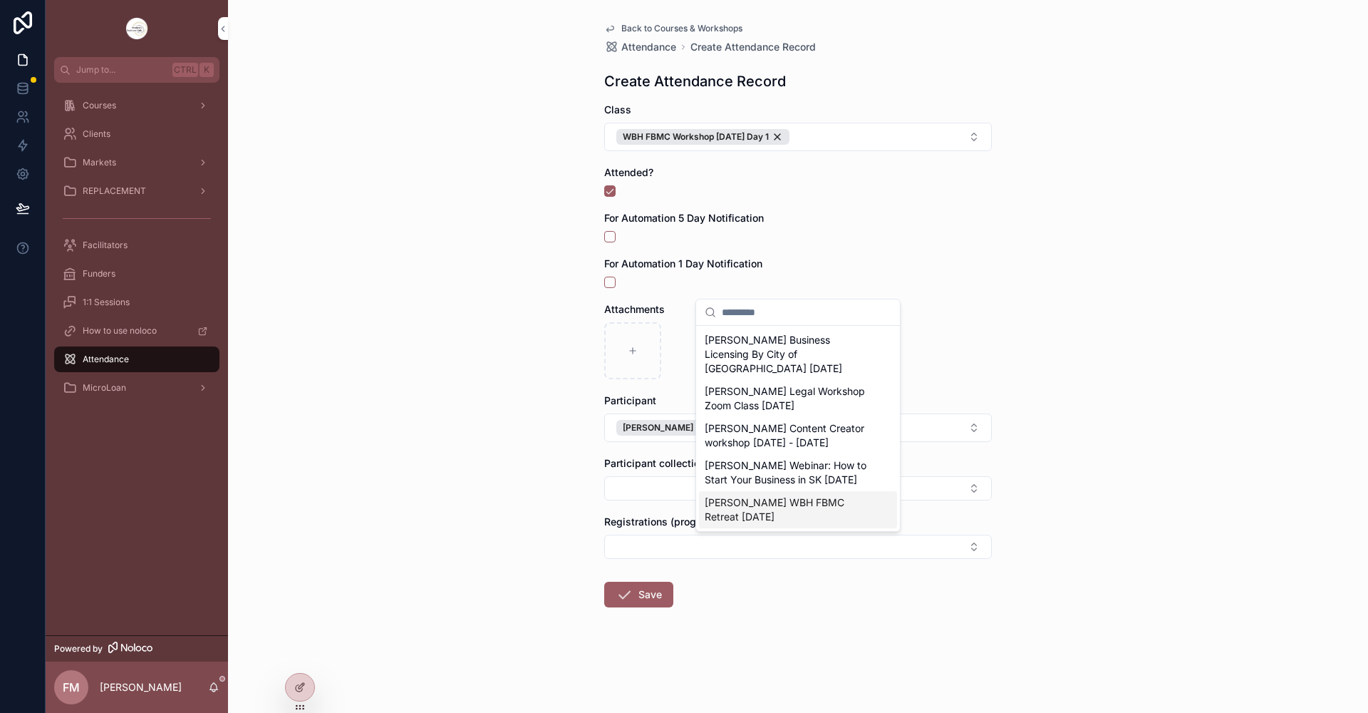
click at [807, 509] on span "[PERSON_NAME] WBH FBMC Retreat [DATE]" at bounding box center [790, 509] width 170 height 29
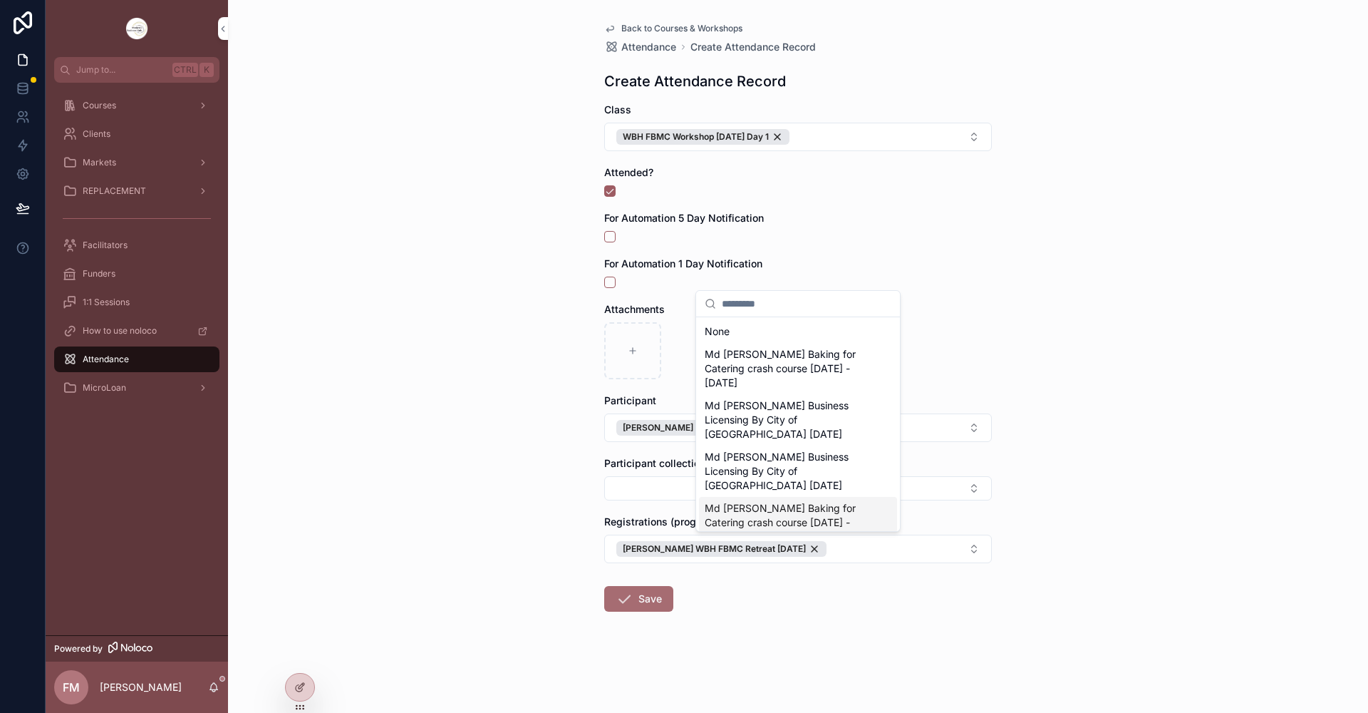
click at [655, 605] on button "Save" at bounding box center [638, 599] width 69 height 26
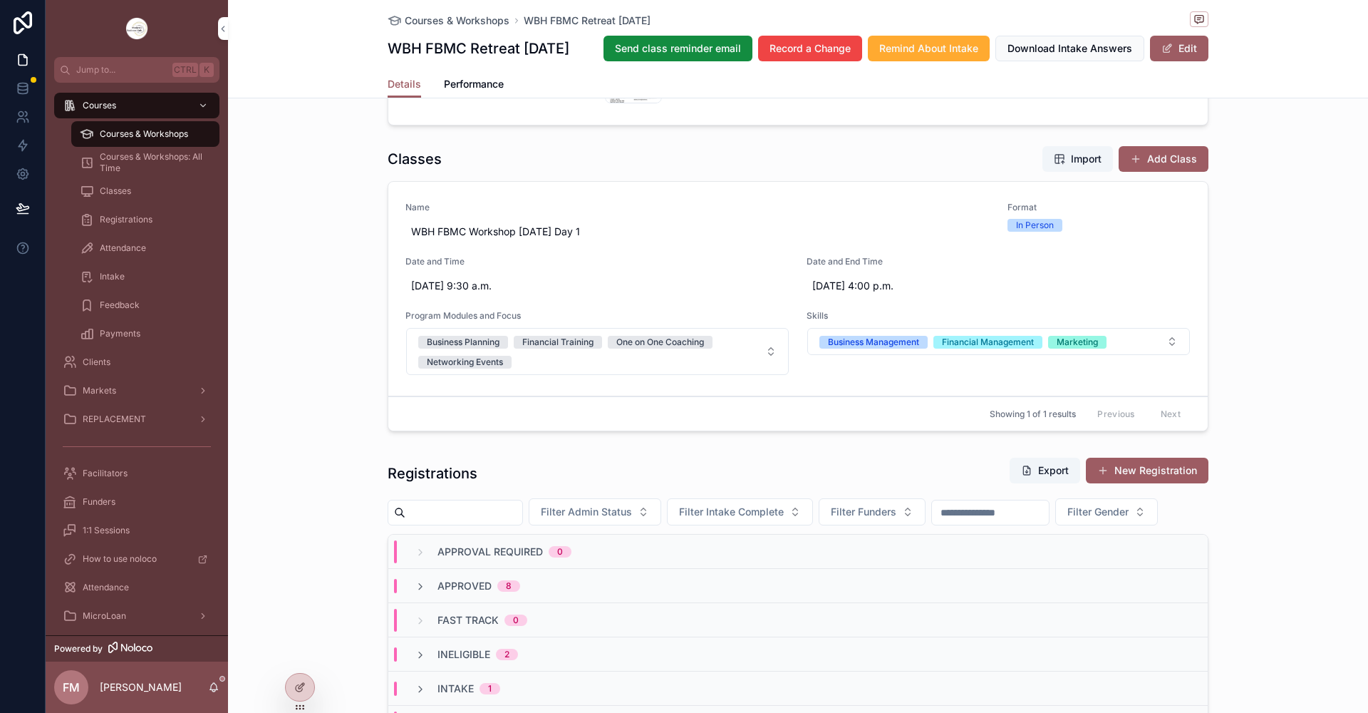
scroll to position [926, 0]
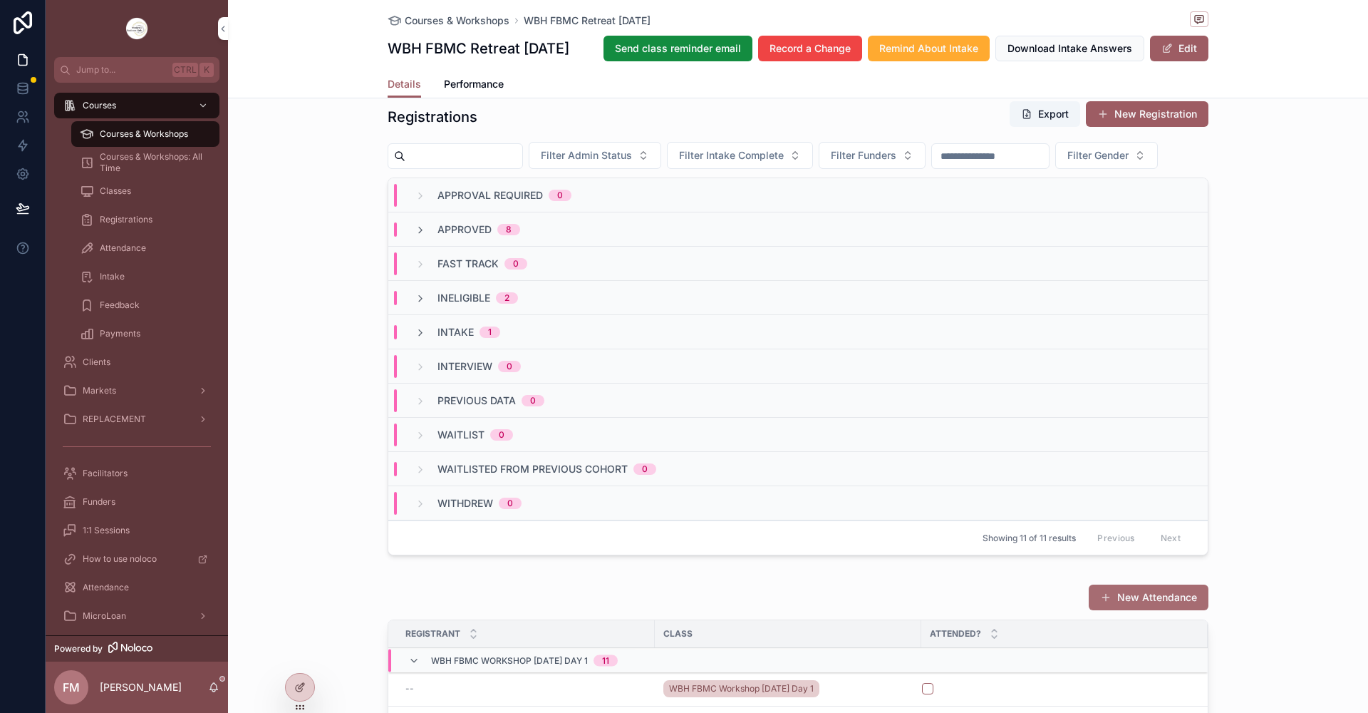
click at [1140, 610] on button "New Attendance" at bounding box center [1149, 597] width 120 height 26
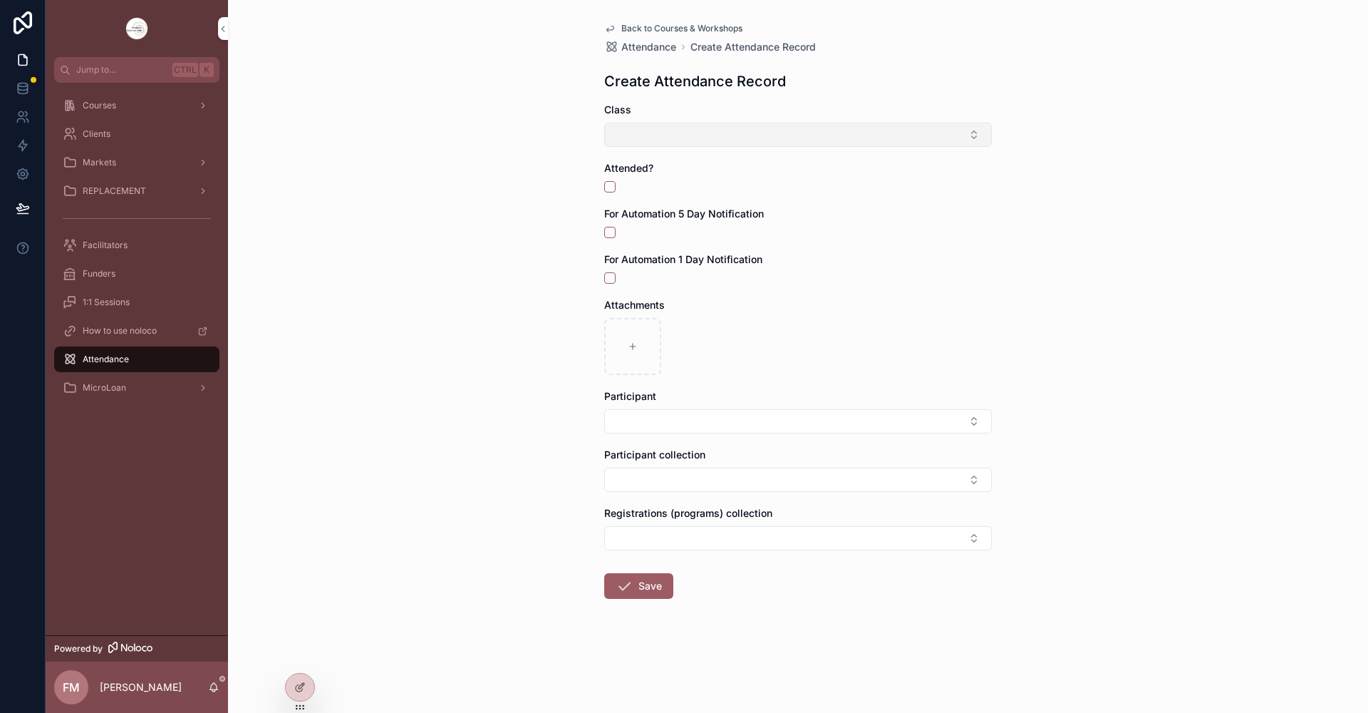
click at [743, 135] on button "Select Button" at bounding box center [798, 135] width 388 height 24
type input "*"
click at [435, 170] on div "Back to Courses & Workshops Attendance Create Attendance Record Create Attendan…" at bounding box center [798, 356] width 1140 height 713
click at [151, 111] on div "Courses" at bounding box center [137, 105] width 148 height 23
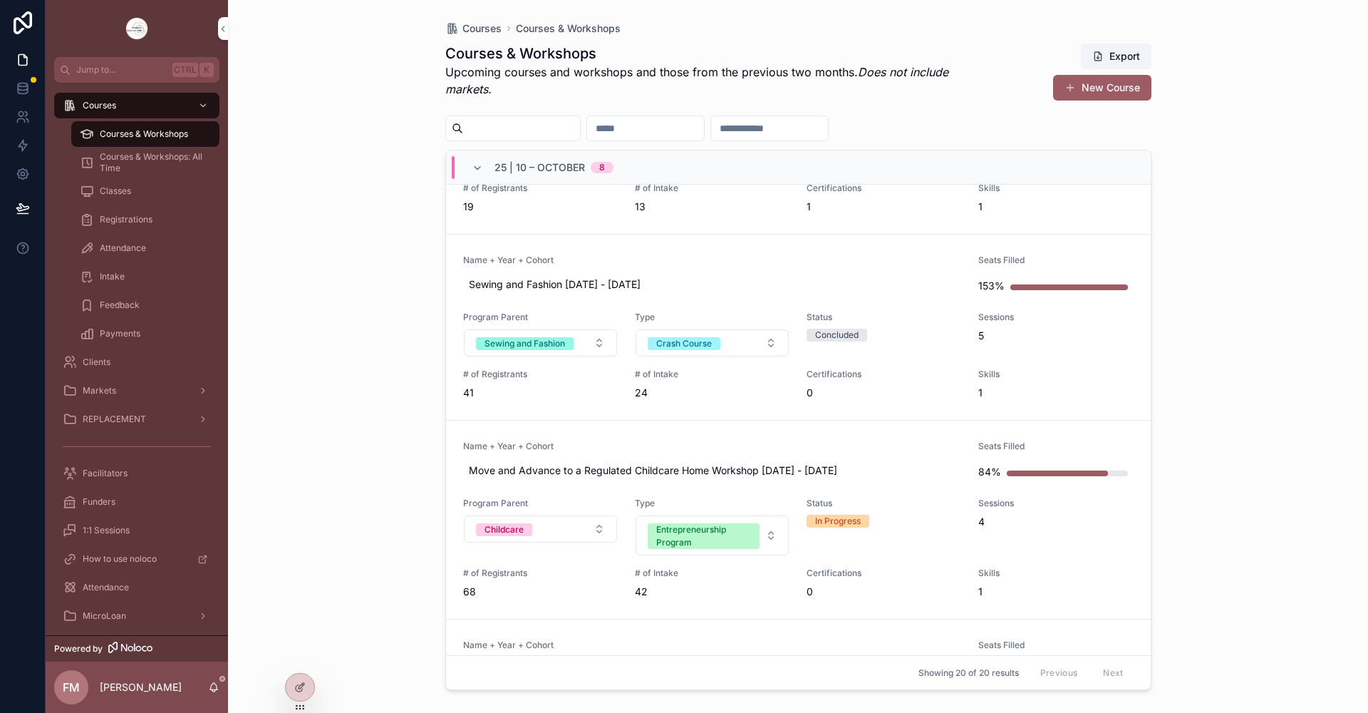
scroll to position [570, 0]
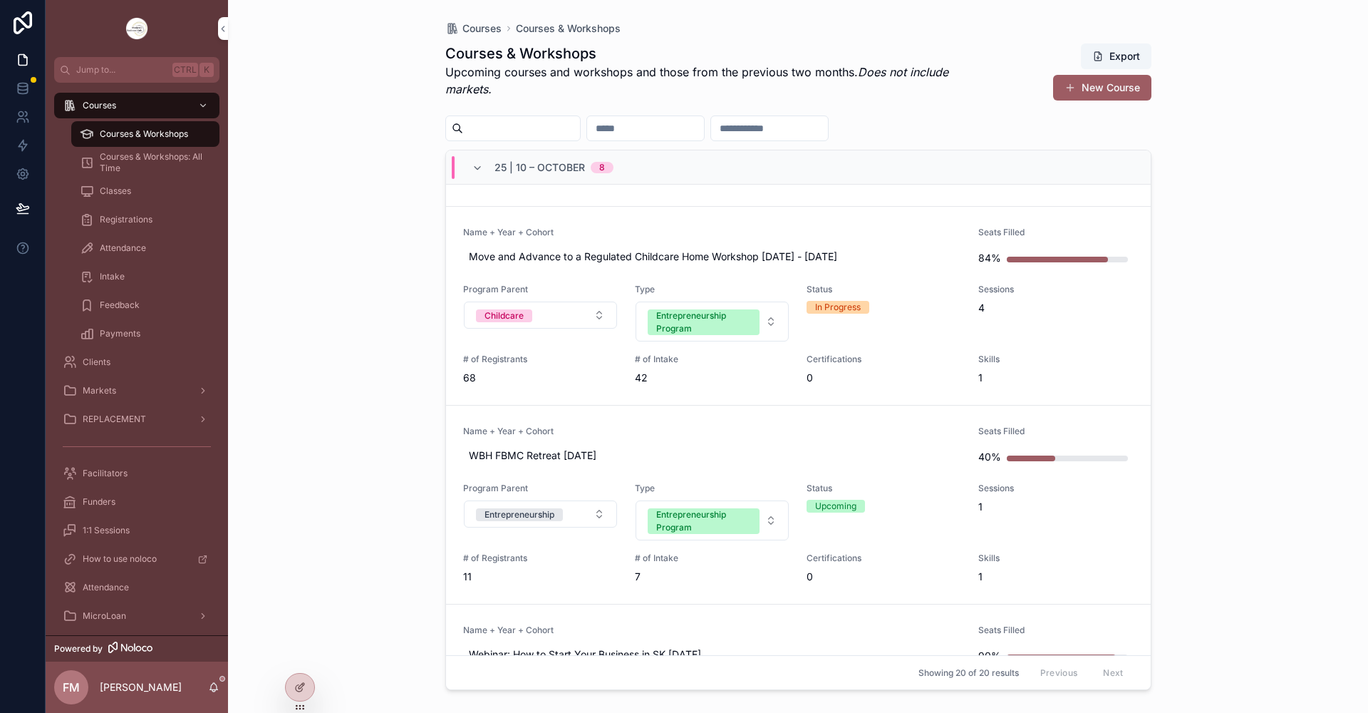
click at [790, 429] on span "Name + Year + Cohort" at bounding box center [712, 430] width 499 height 11
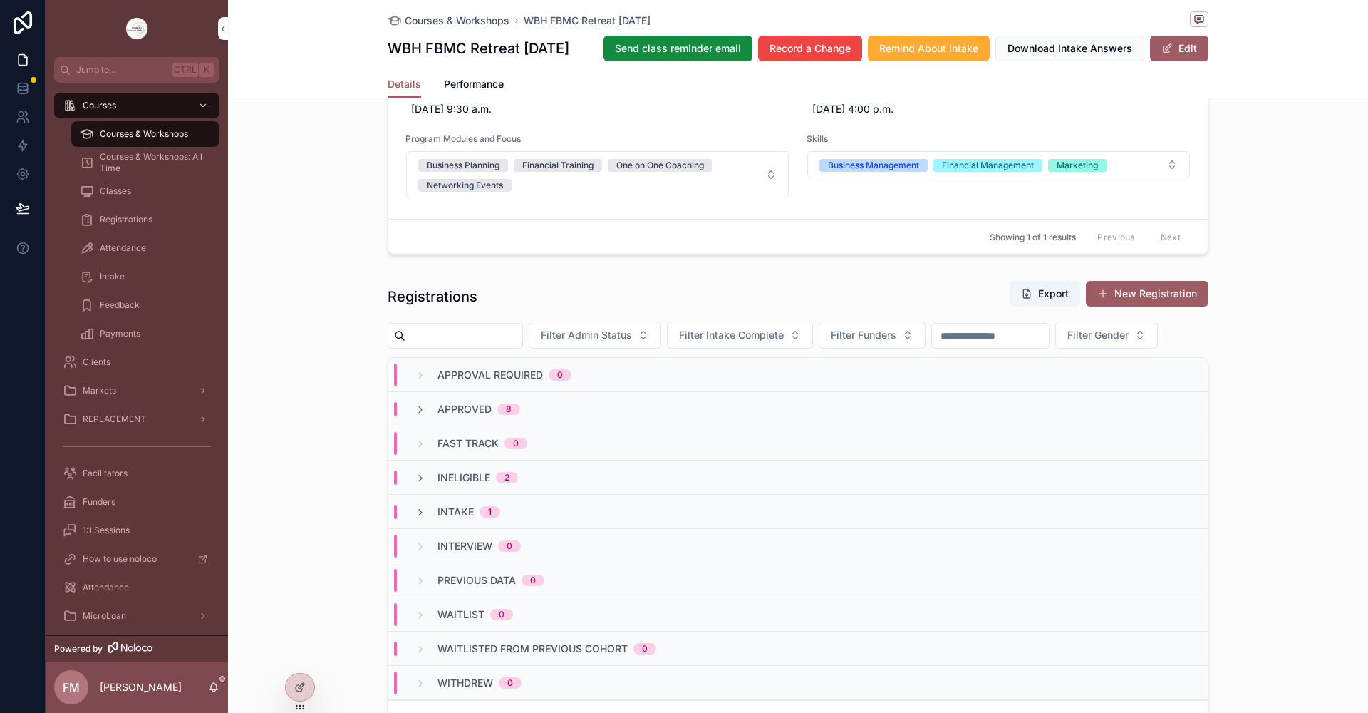
scroll to position [855, 0]
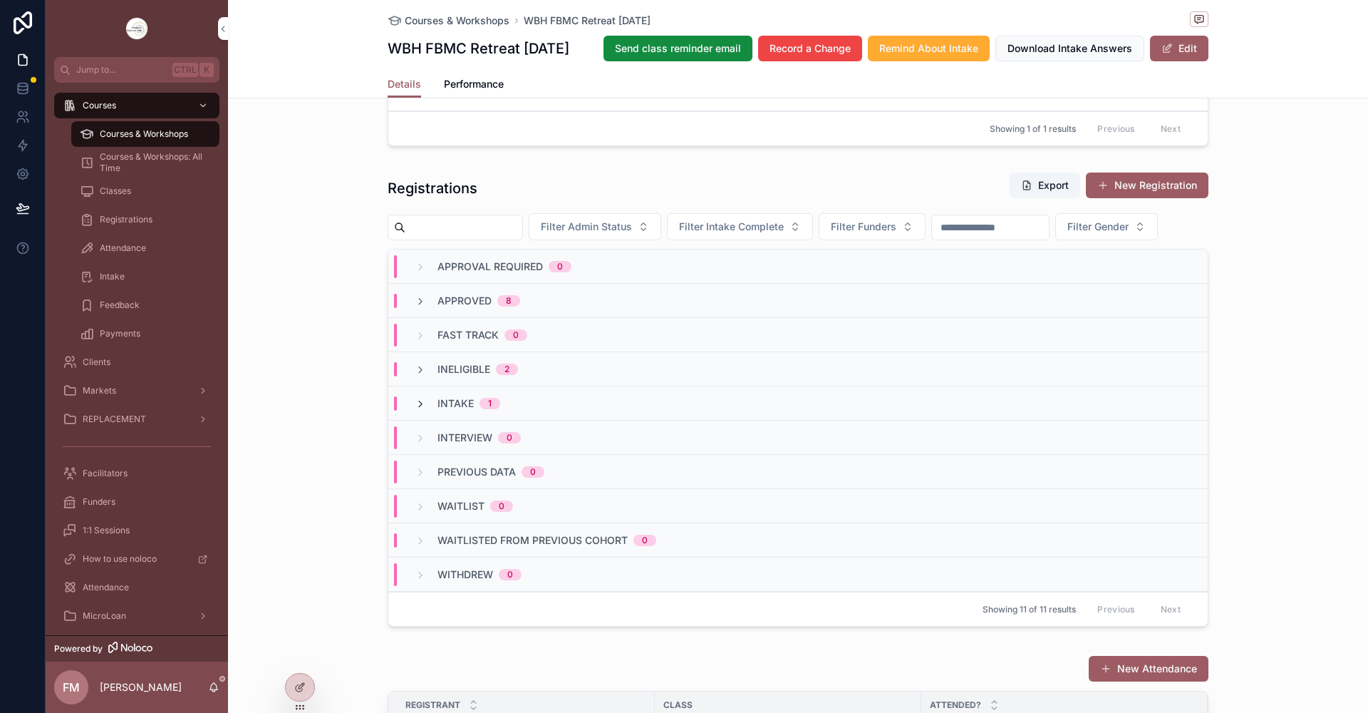
click at [416, 410] on icon "scrollable content" at bounding box center [420, 403] width 11 height 11
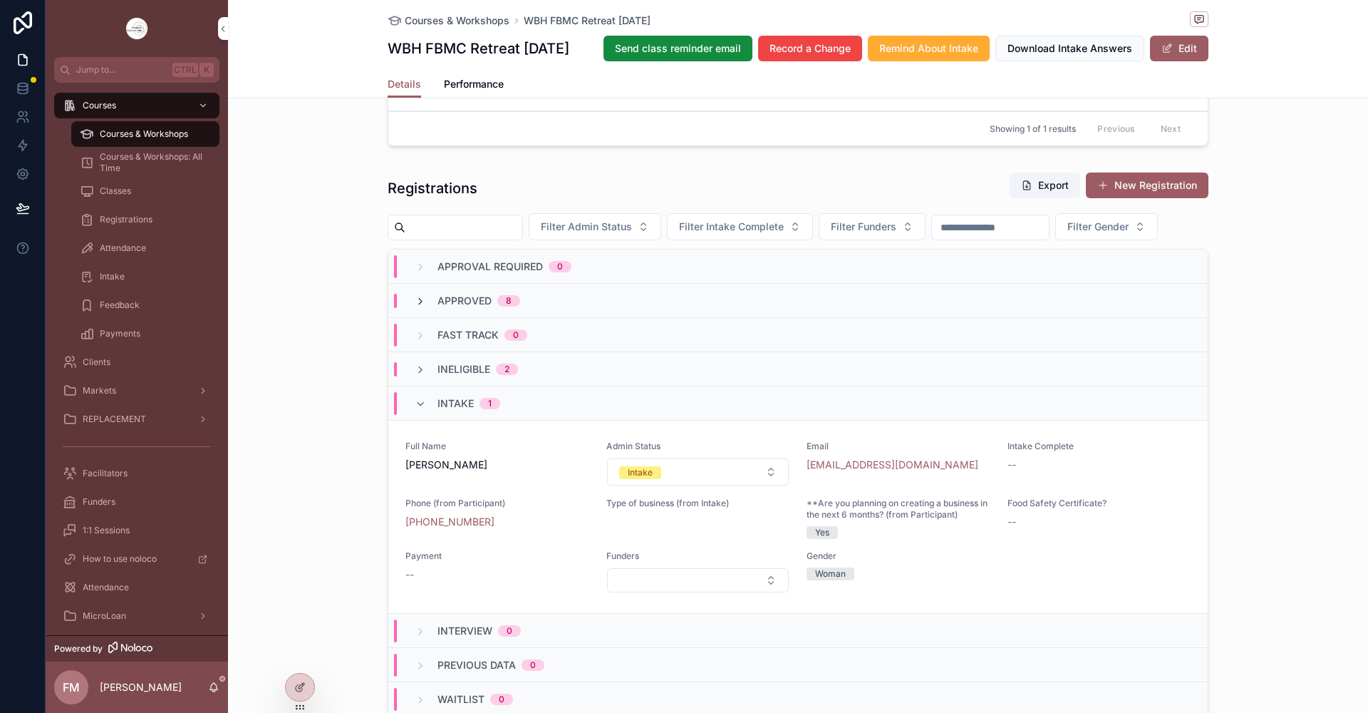
click at [418, 307] on icon "scrollable content" at bounding box center [420, 301] width 11 height 11
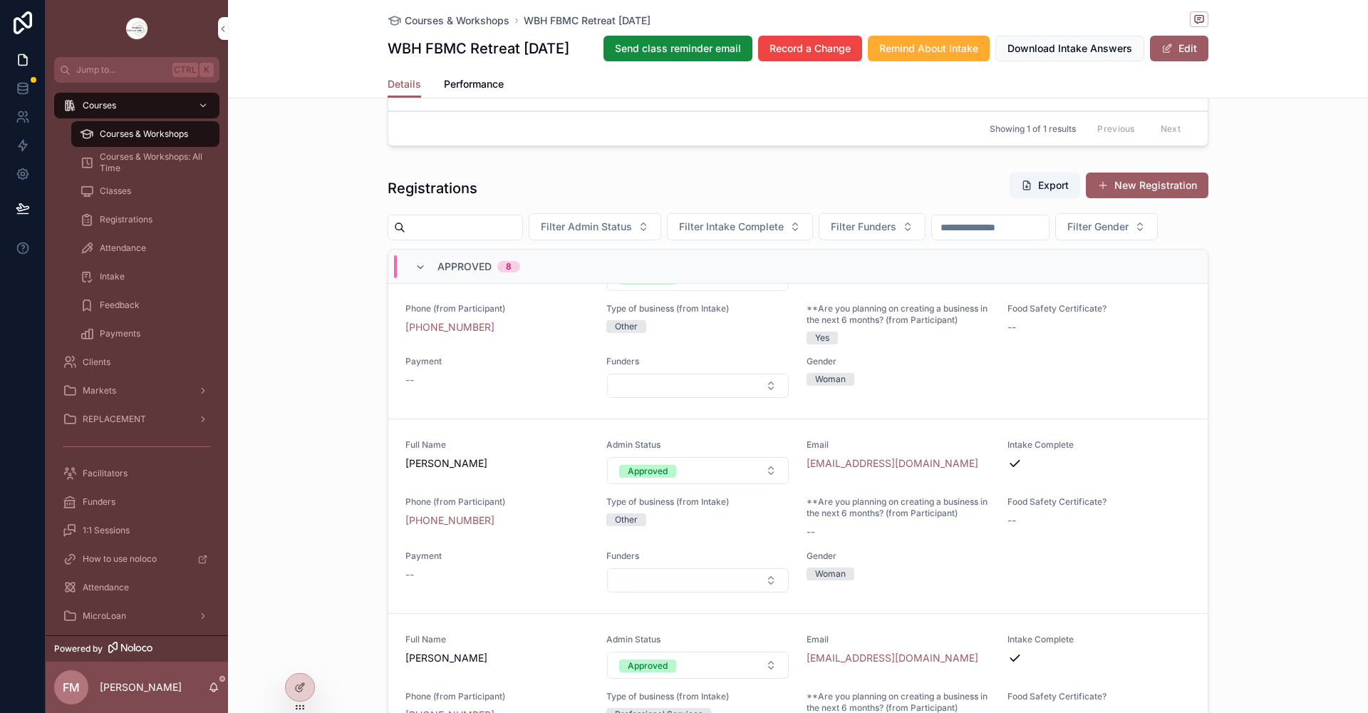
scroll to position [784, 0]
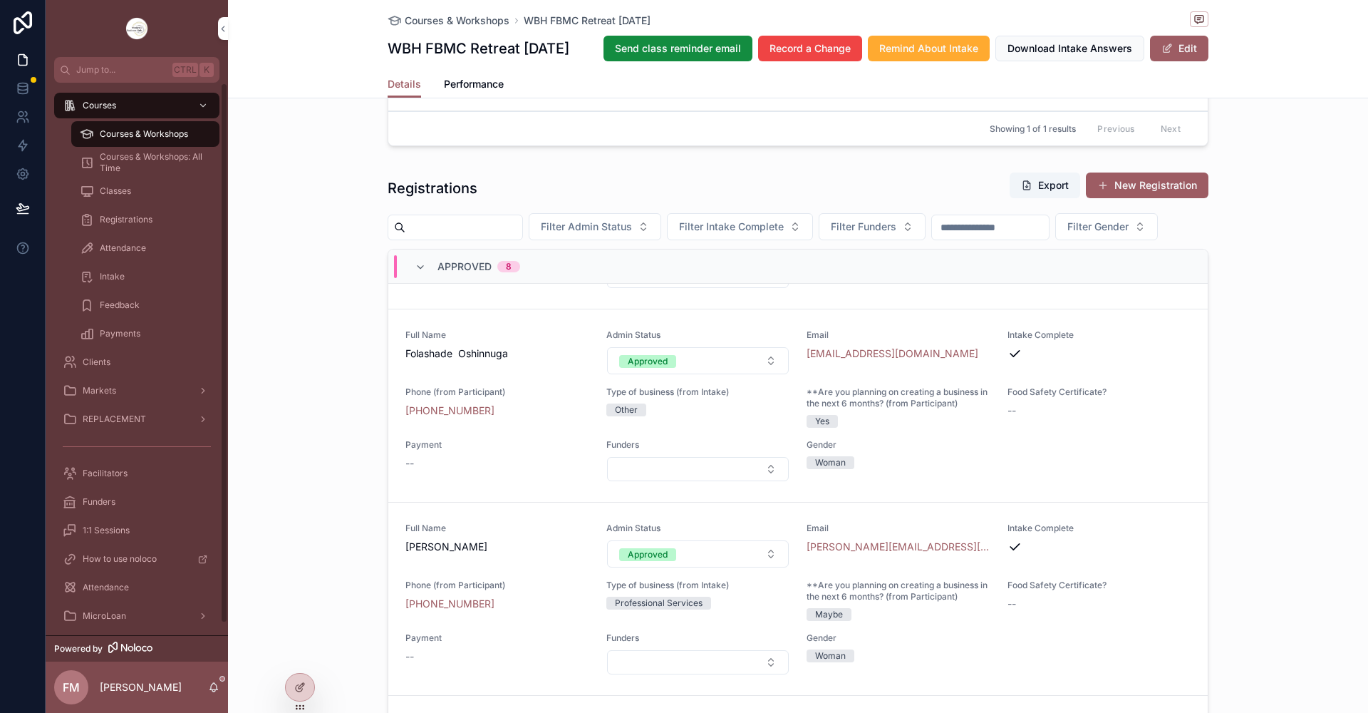
click at [110, 131] on span "Courses & Workshops" at bounding box center [144, 133] width 88 height 11
